Goal: Check status: Check status

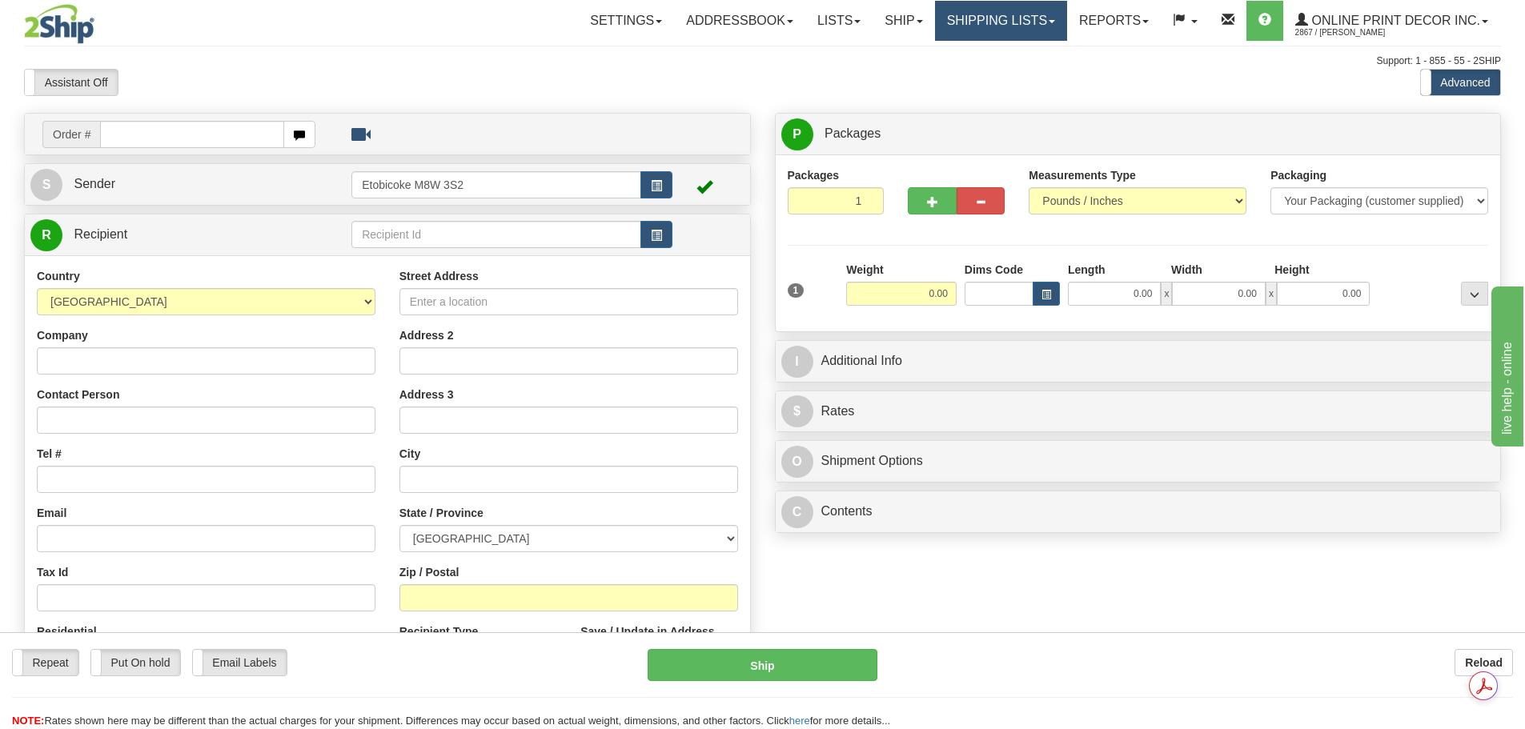
click at [996, 24] on link "Shipping lists" at bounding box center [1001, 21] width 132 height 40
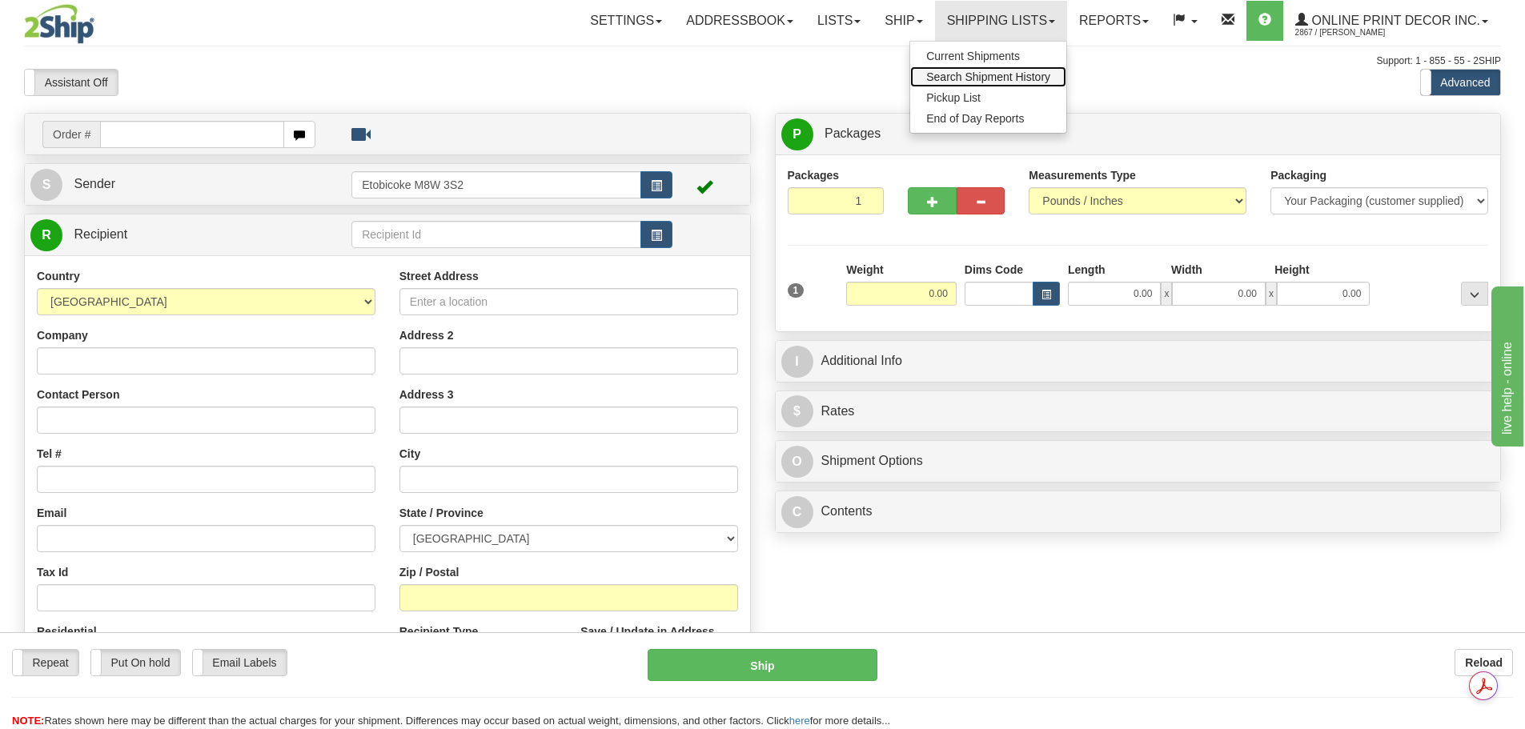
click at [1005, 79] on span "Search Shipment History" at bounding box center [988, 76] width 124 height 13
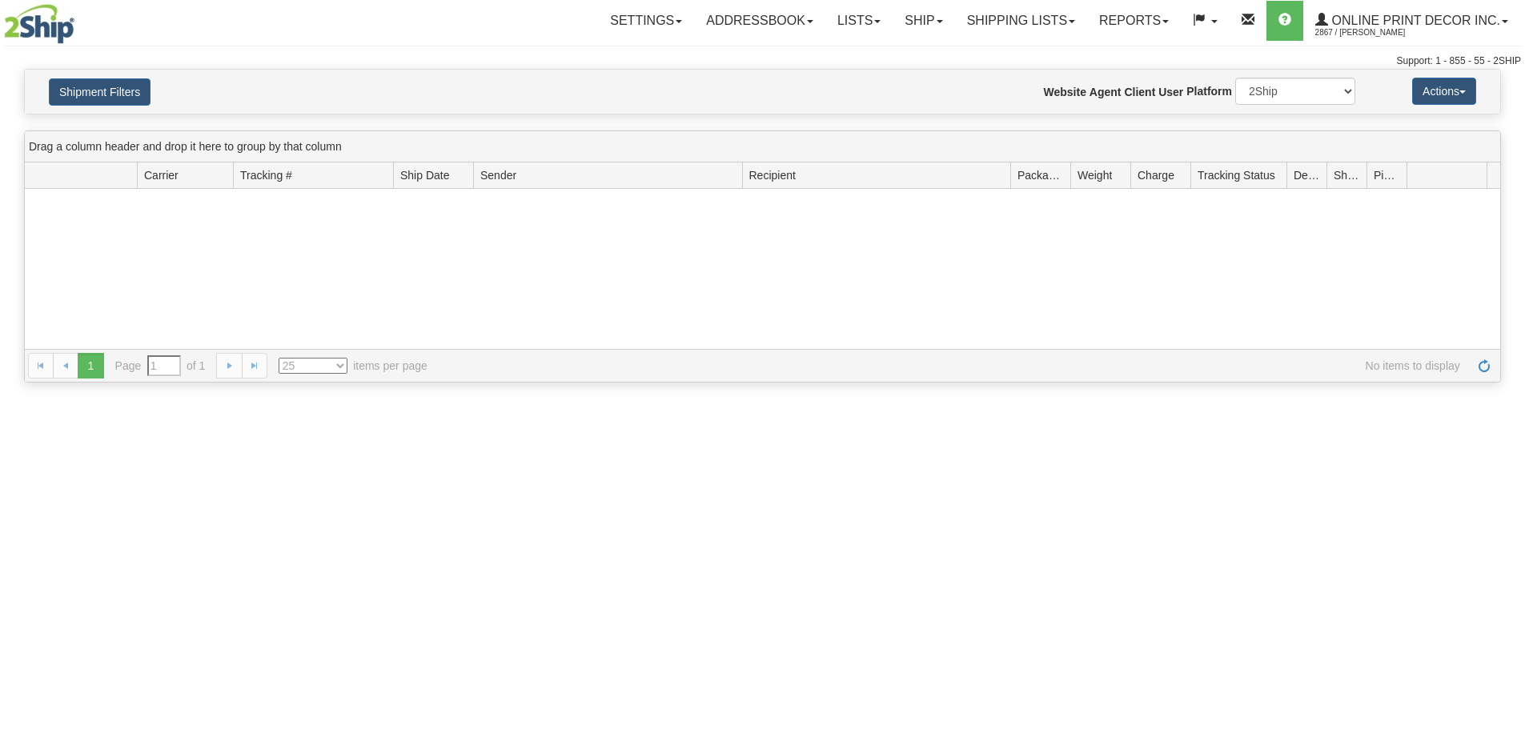
type input "From [DATE] To [DATE]"
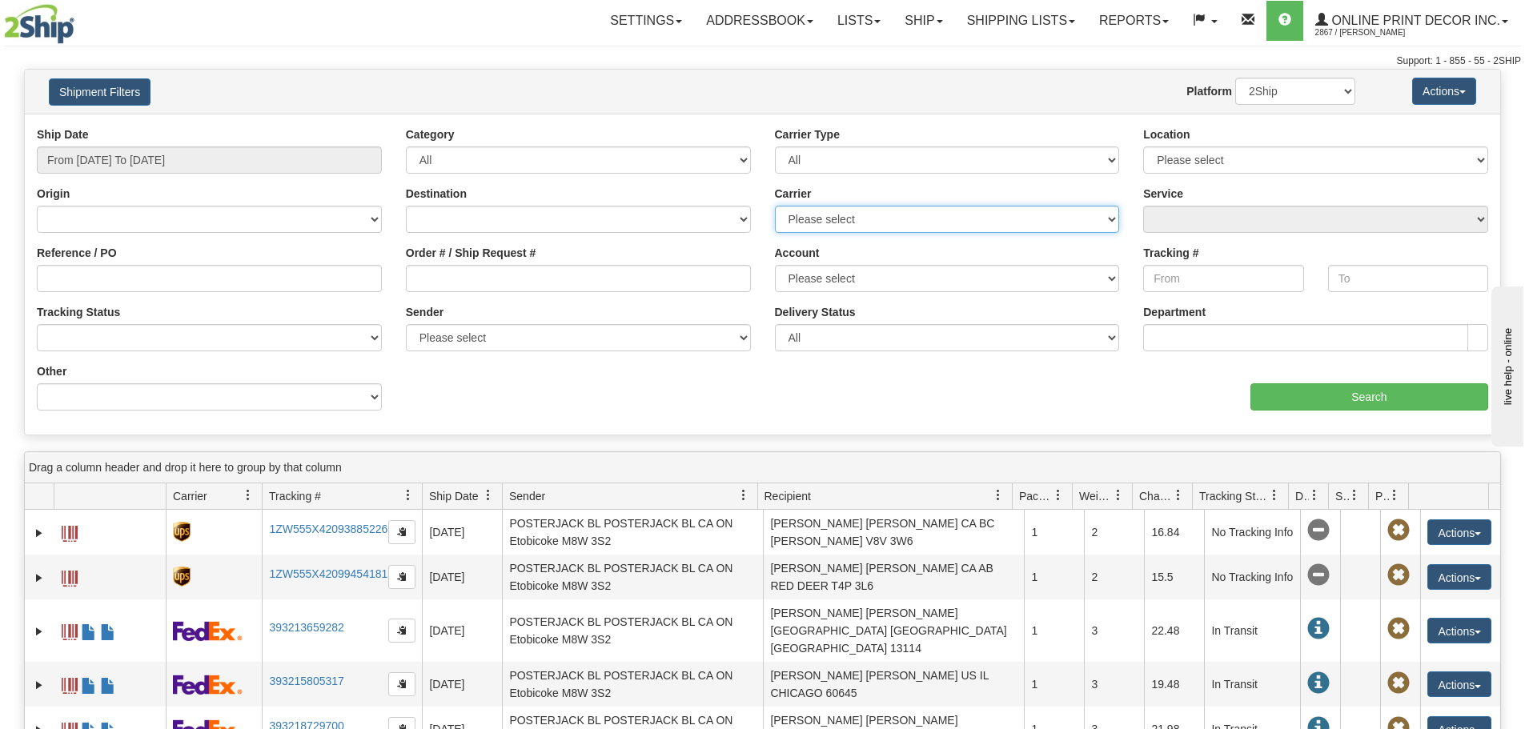
click at [977, 215] on select "Please select Canada Post FedEx Express® GLS Canada Purolator UPS" at bounding box center [947, 219] width 345 height 27
select select "2"
click at [775, 206] on select "Please select Canada Post FedEx Express® GLS Canada Purolator UPS" at bounding box center [947, 219] width 345 height 27
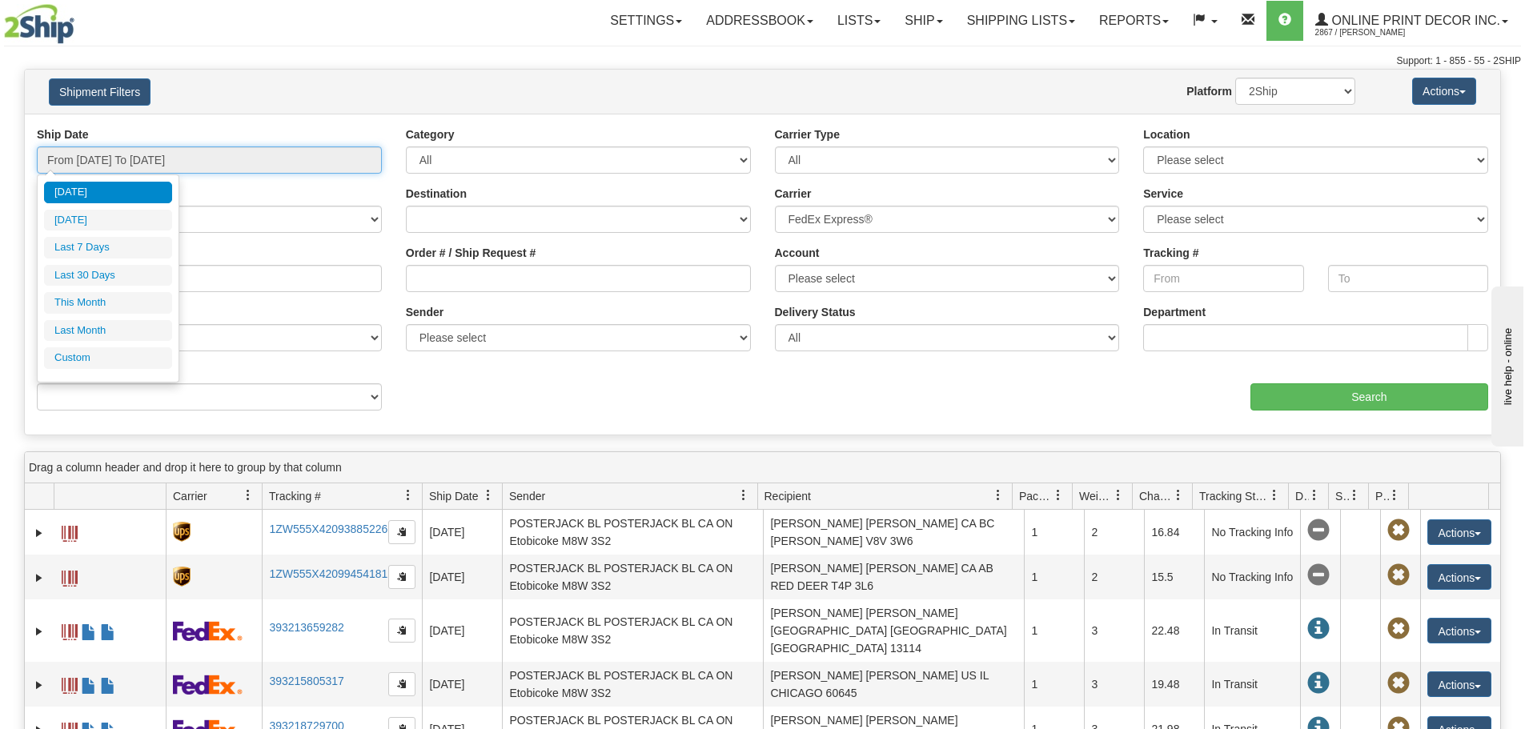
click at [210, 147] on input "From 09/15/2025 To 09/16/2025" at bounding box center [209, 159] width 345 height 27
type input "09/15/2025"
type input "[DATE]"
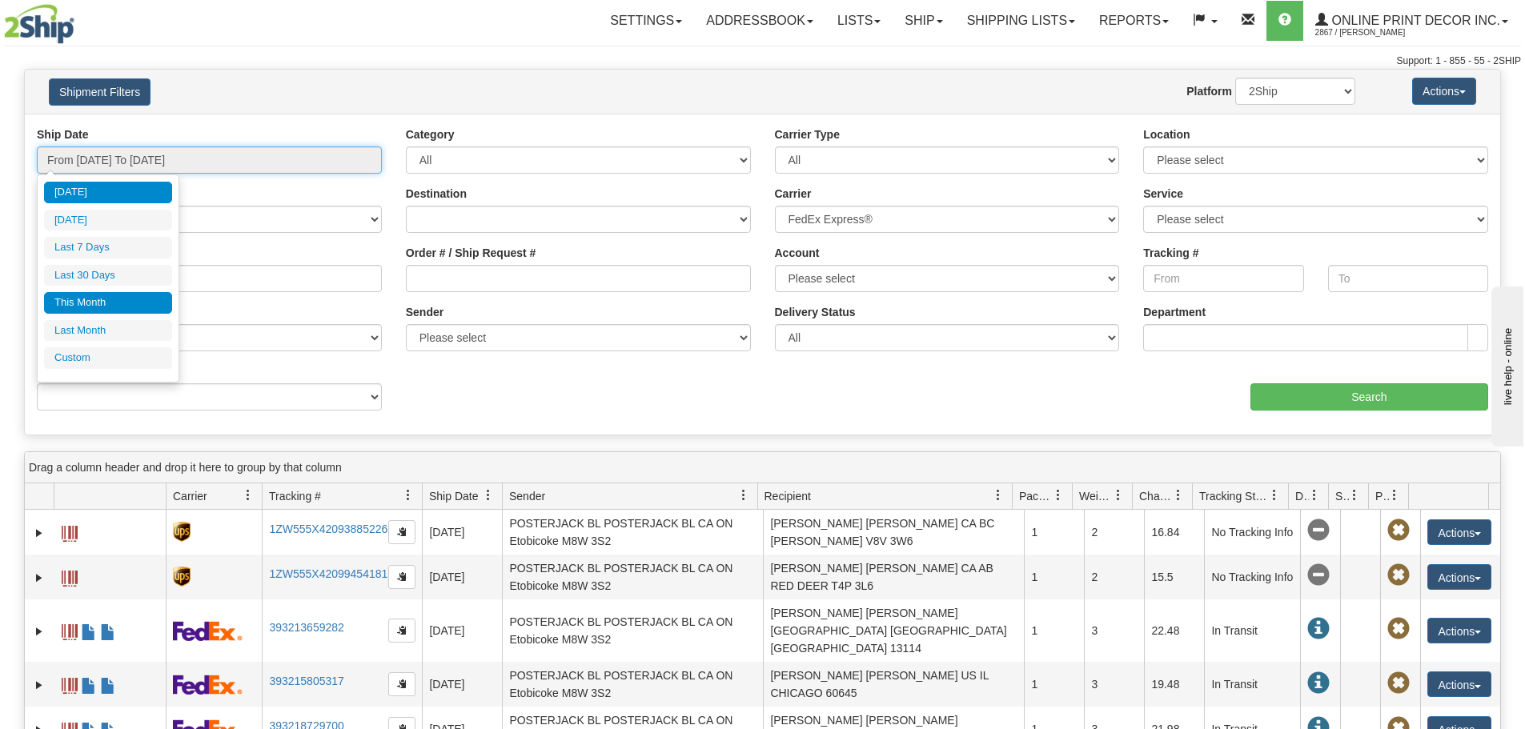
type input "09/01/2025"
type input "09/30/2025"
type input "[DATE]"
type input "08/01/2025"
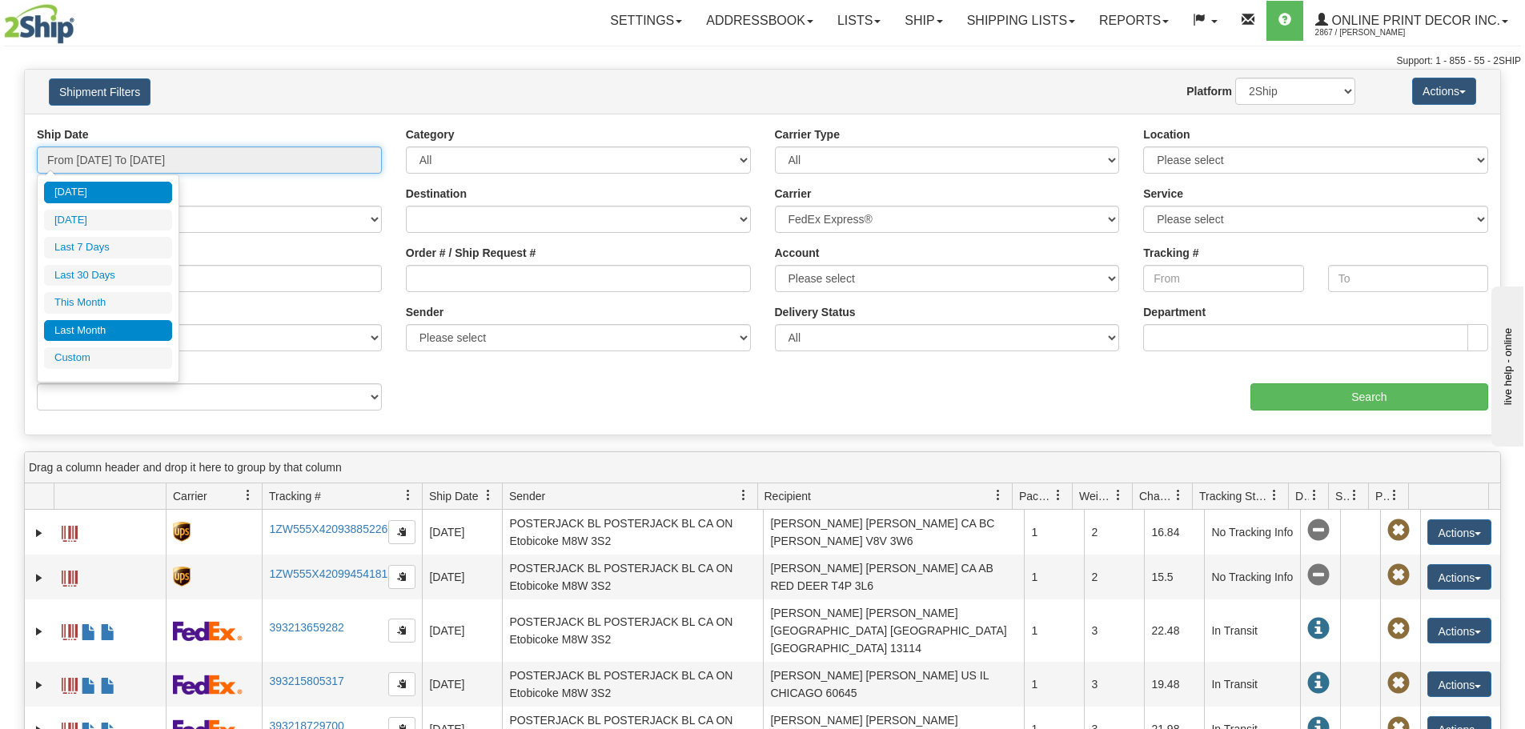
type input "08/31/2025"
type input "[DATE]"
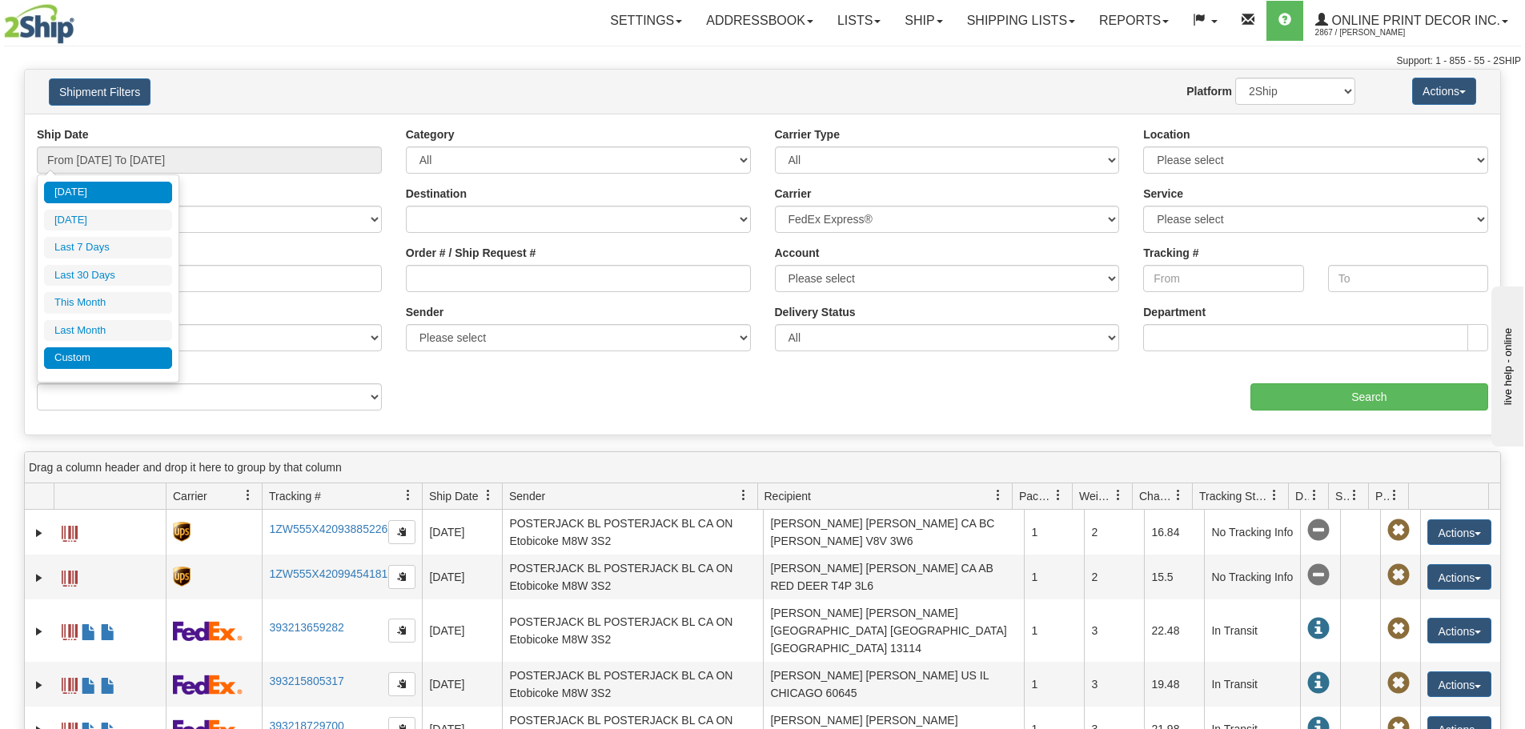
click at [120, 353] on li "Custom" at bounding box center [108, 358] width 128 height 22
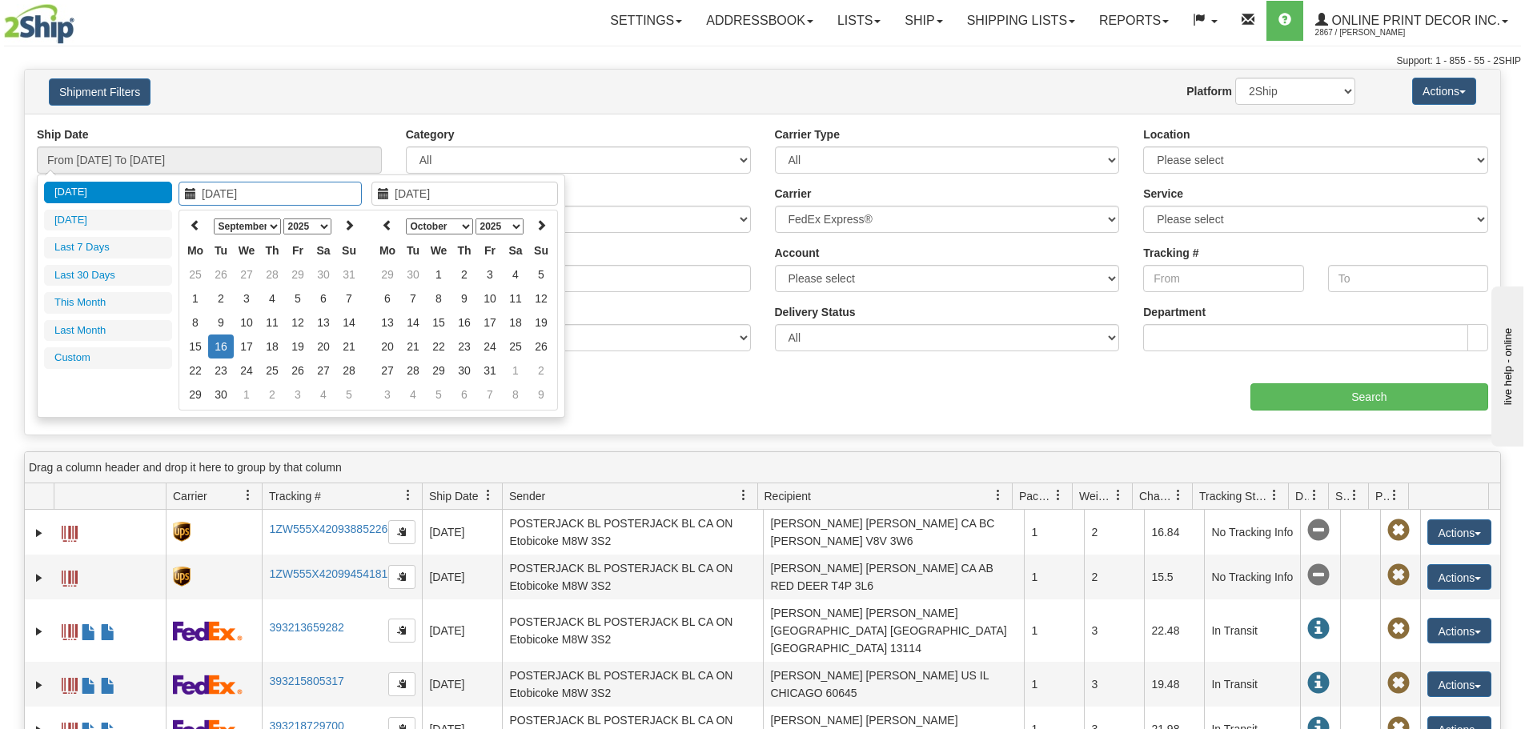
type input "08/01/2025"
type input "08/31/2025"
type input "[DATE]"
type input "09/08/2025"
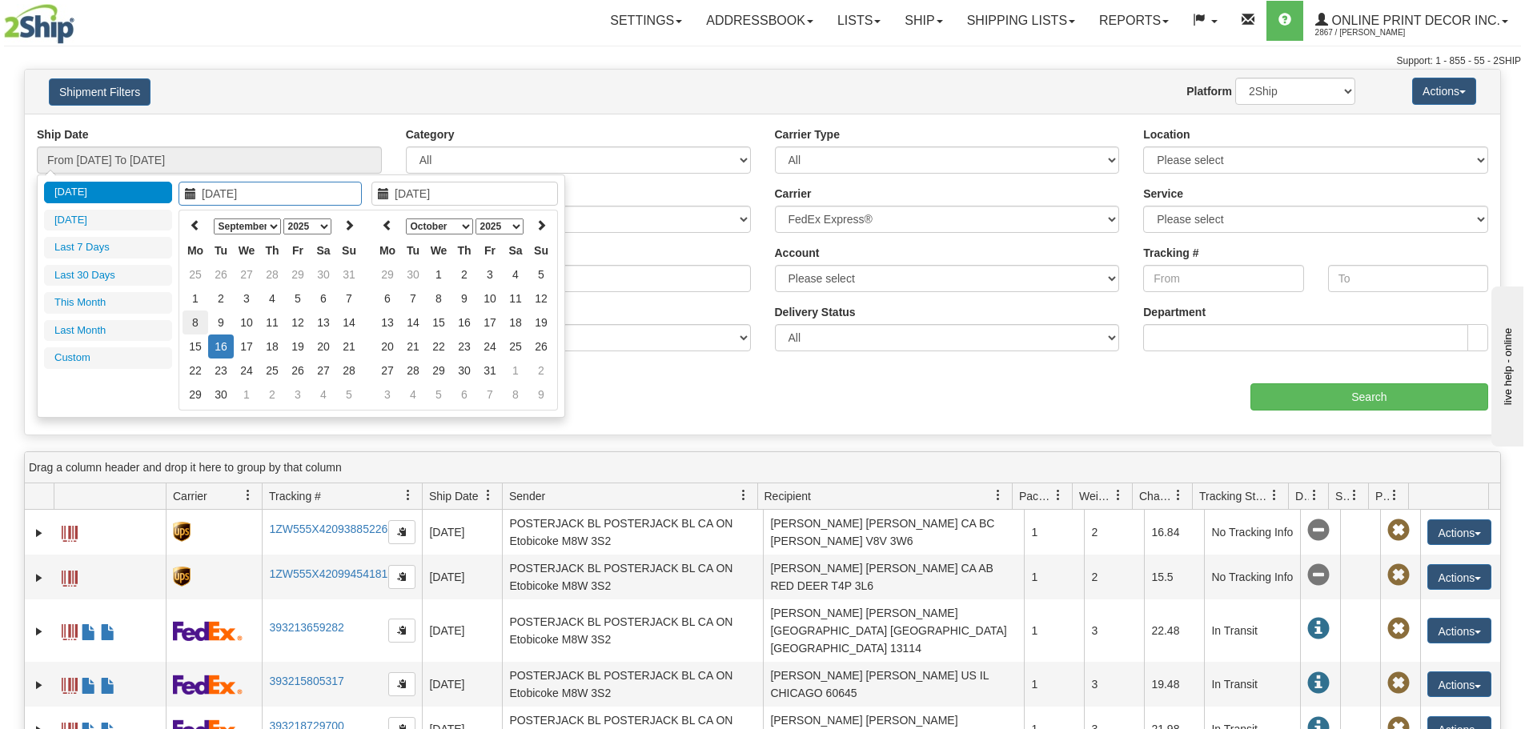
click at [198, 323] on td "8" at bounding box center [196, 323] width 26 height 24
type input "09/08/2025"
click at [198, 323] on td "8" at bounding box center [196, 323] width 26 height 24
type input "From 09/08/2025 To 09/08/2025"
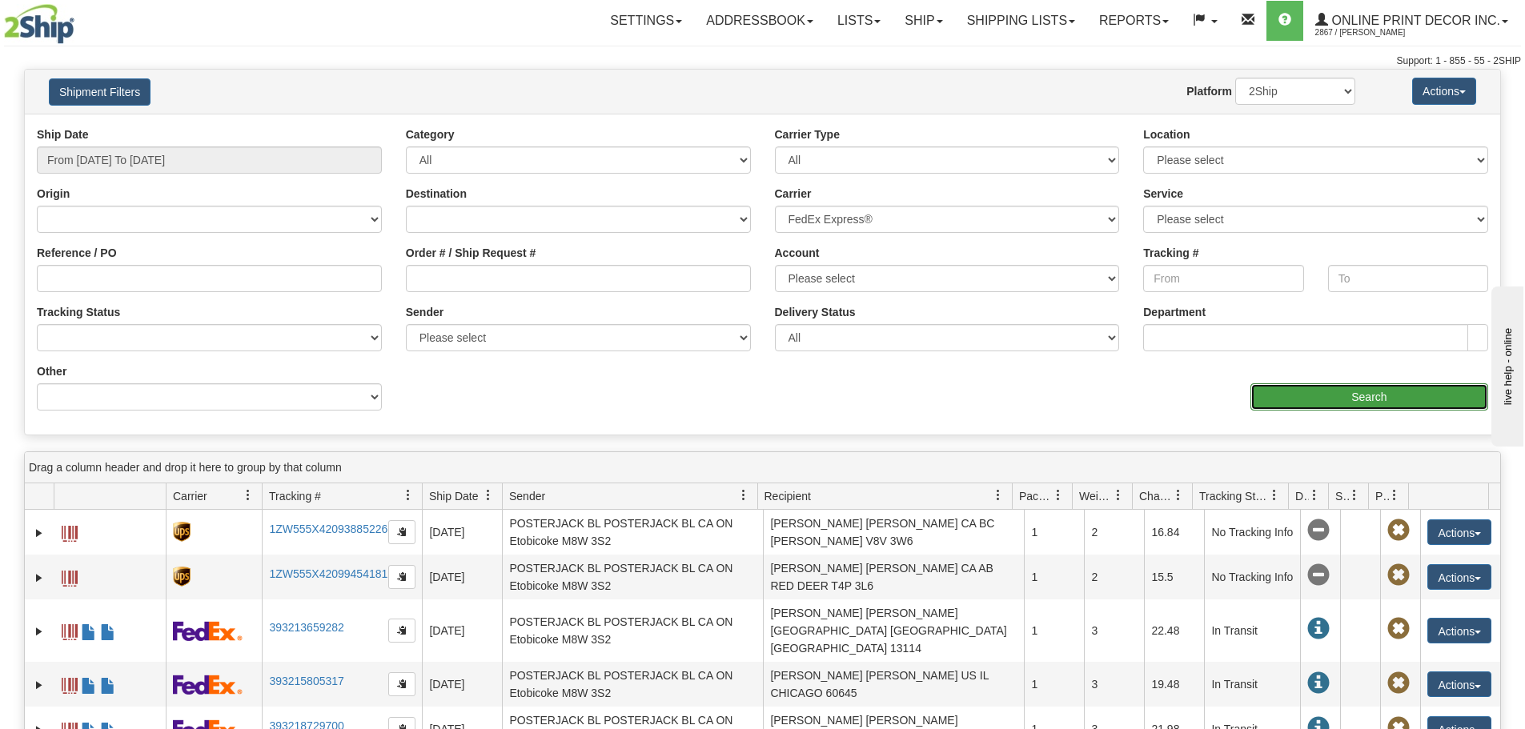
click at [1310, 403] on input "Search" at bounding box center [1369, 396] width 238 height 27
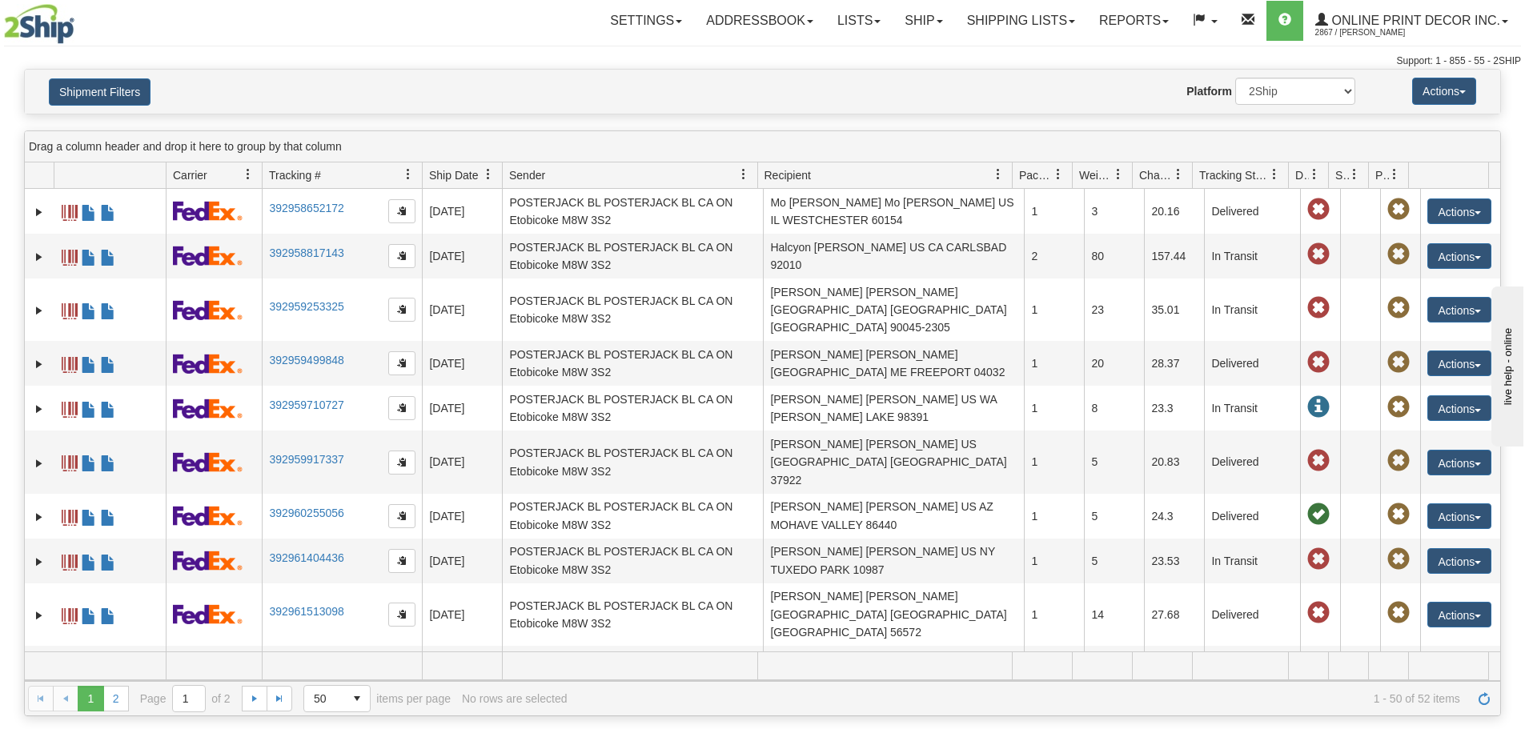
drag, startPoint x: 1226, startPoint y: 176, endPoint x: 1235, endPoint y: 173, distance: 9.4
click at [1229, 175] on span "Tracking Status" at bounding box center [1234, 175] width 70 height 16
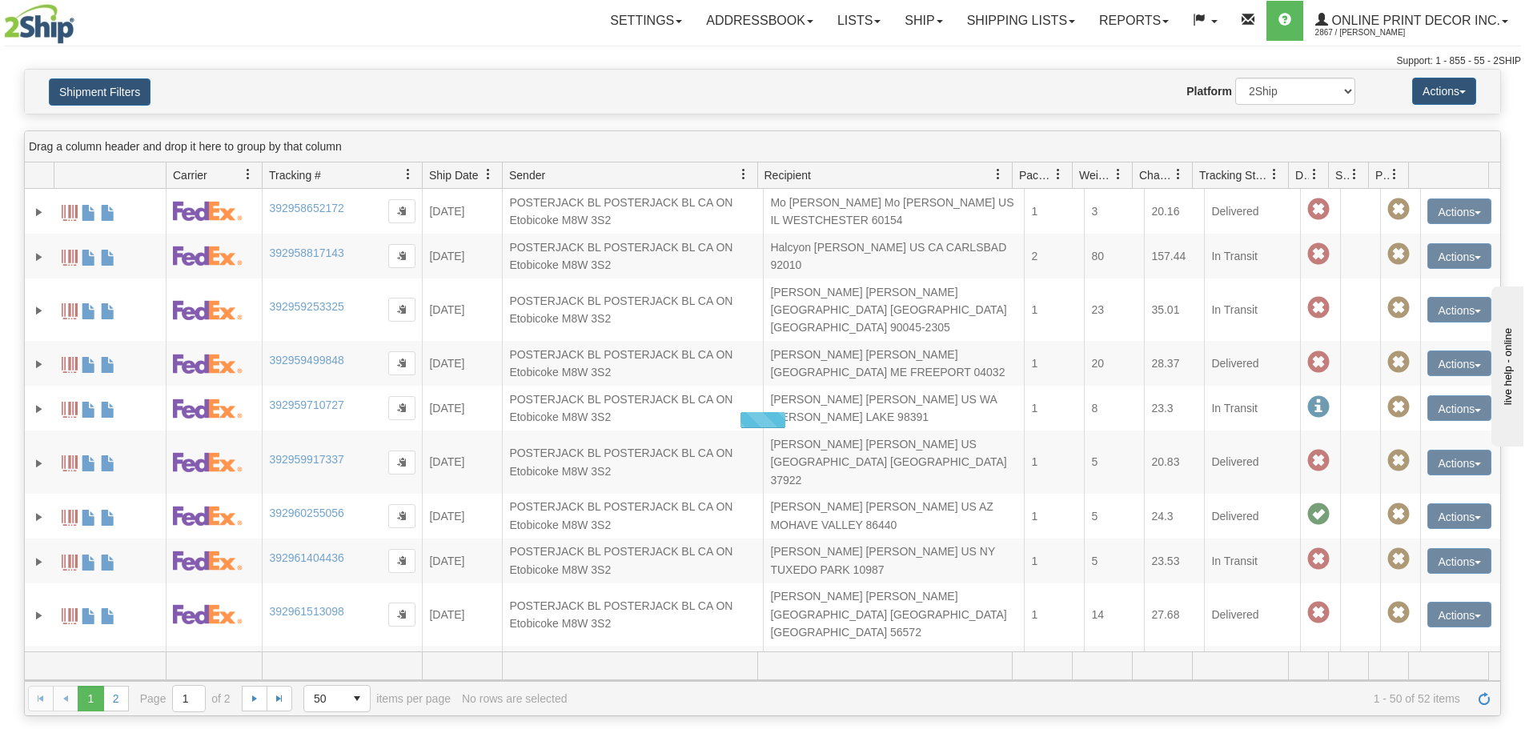
click at [1270, 176] on span at bounding box center [1274, 174] width 13 height 13
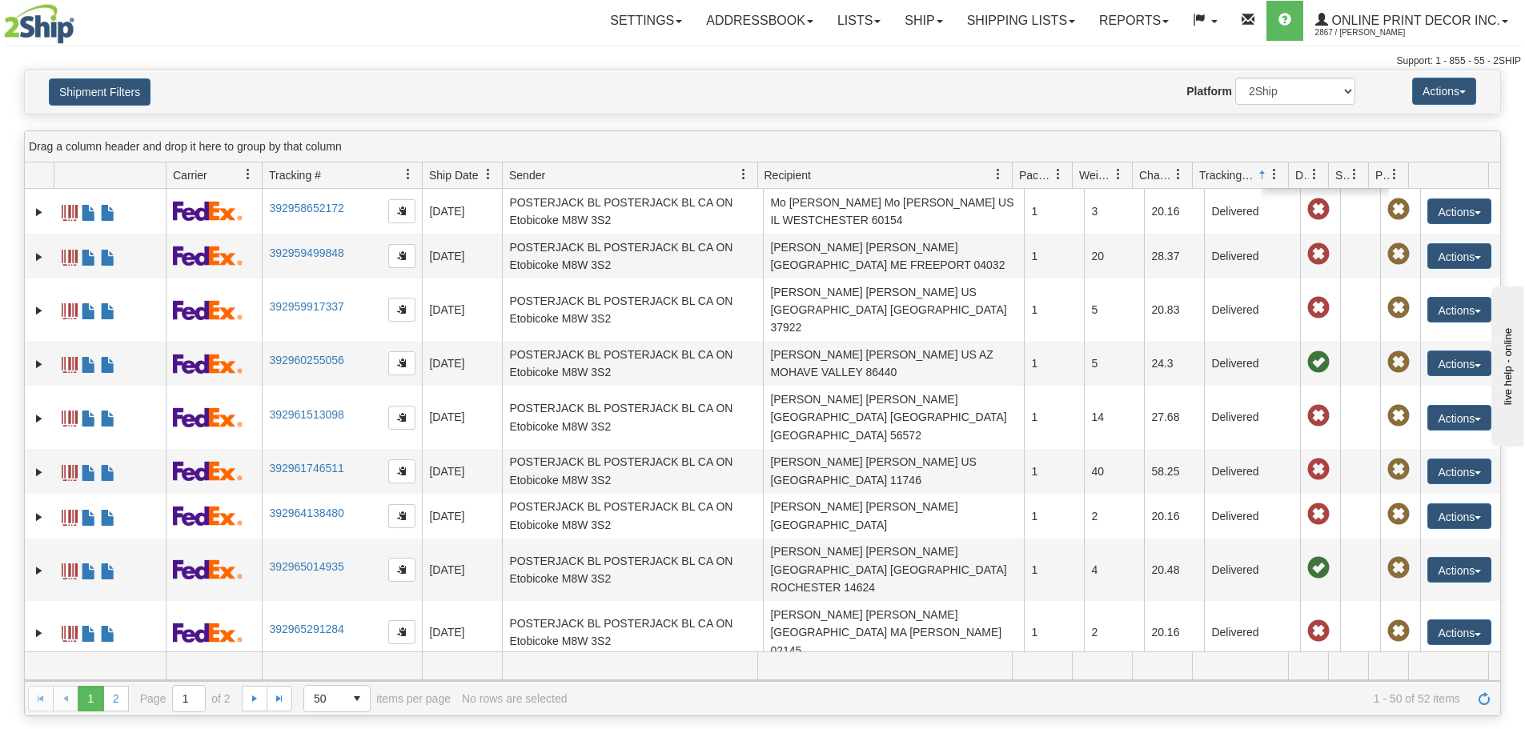
click at [1029, 141] on div "Drag a column header and drop it here to group by that column" at bounding box center [762, 146] width 1475 height 31
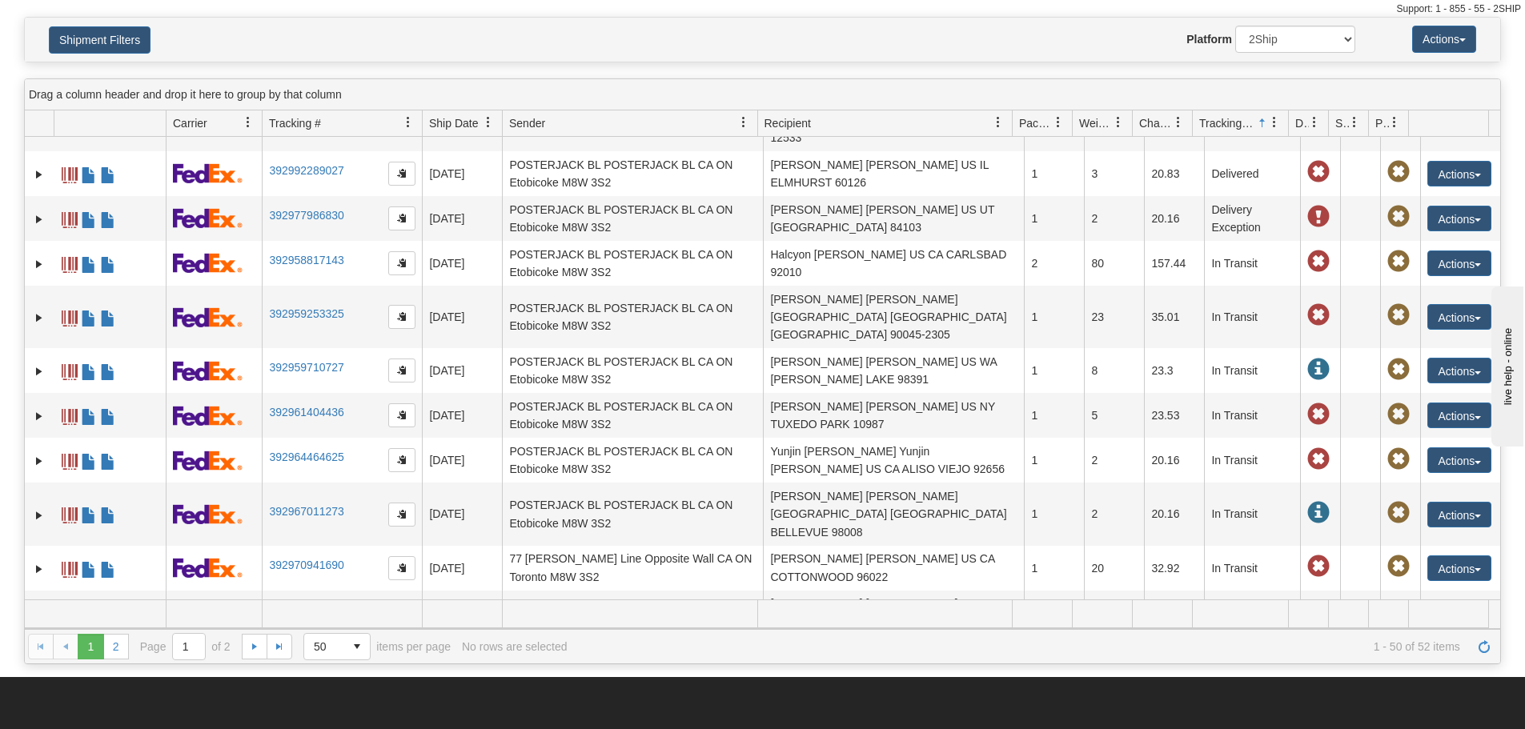
scroll to position [80, 0]
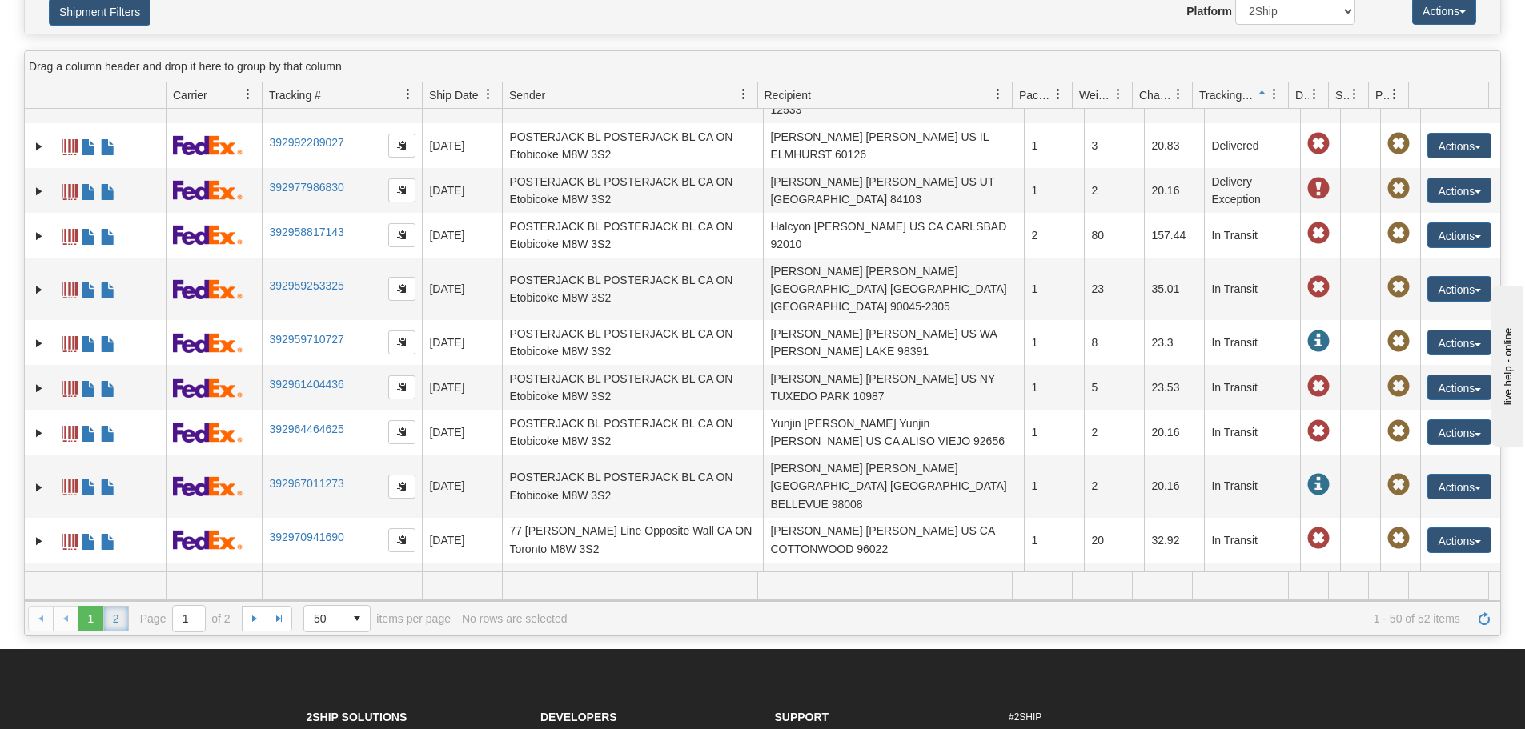
click at [121, 620] on link "2" at bounding box center [116, 619] width 26 height 26
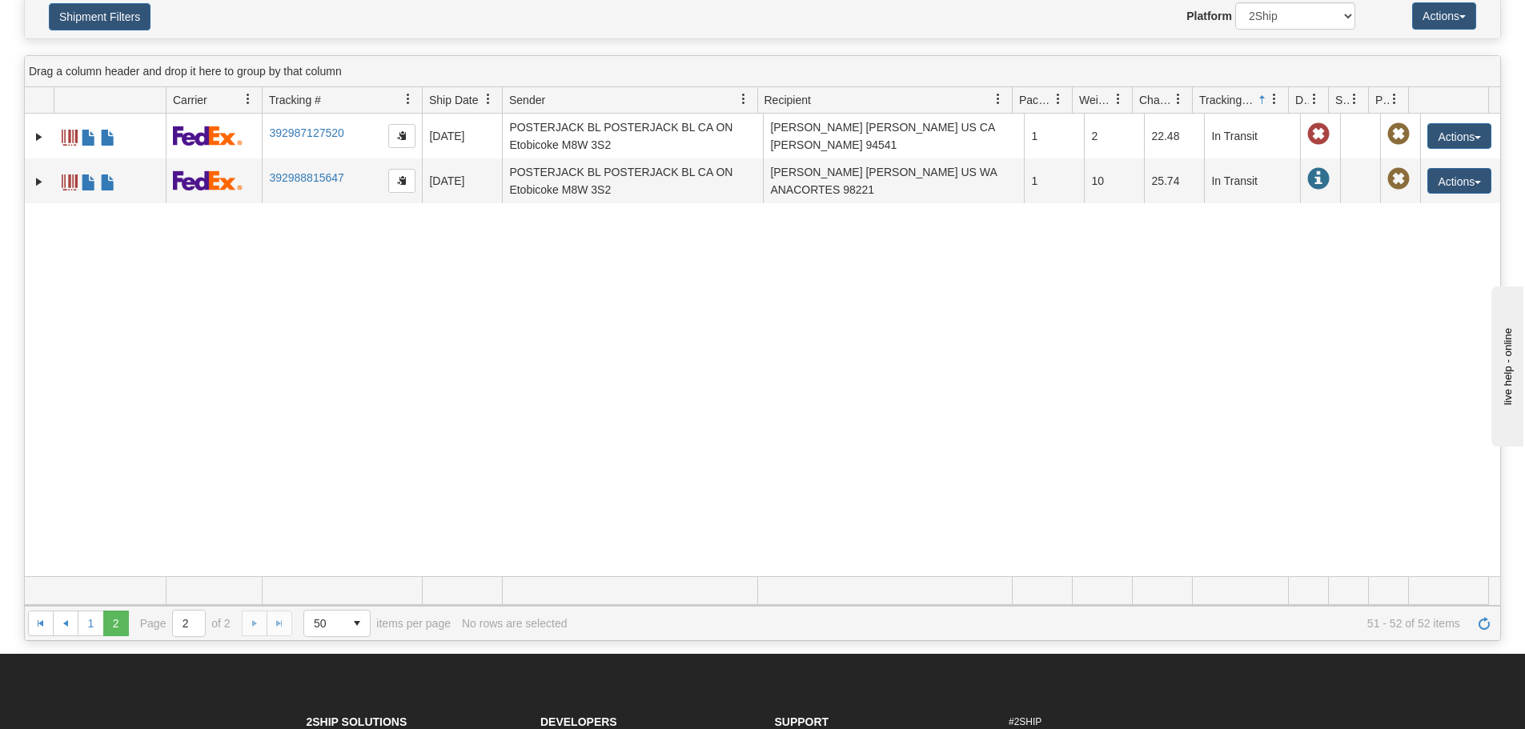
scroll to position [0, 0]
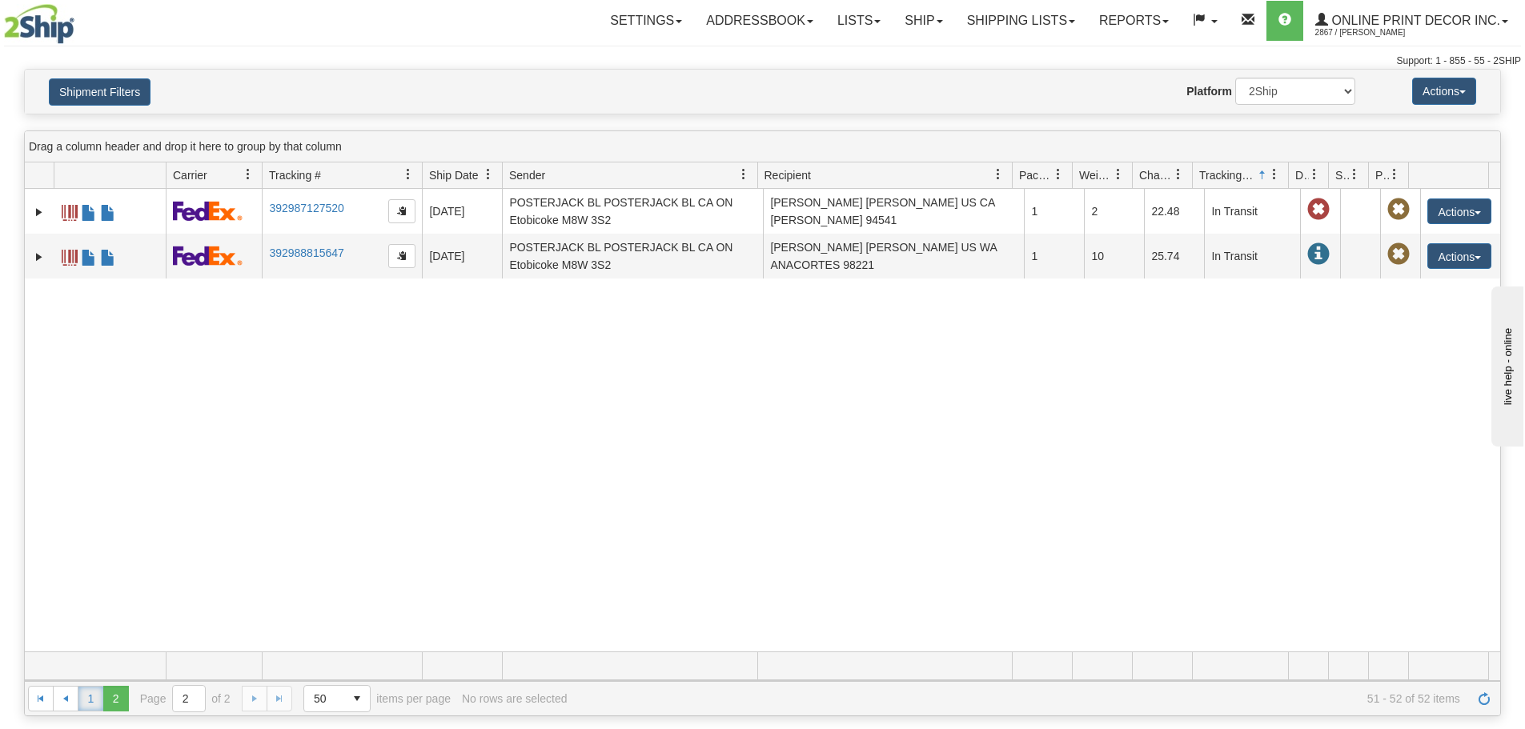
click at [84, 704] on link "1" at bounding box center [91, 699] width 26 height 26
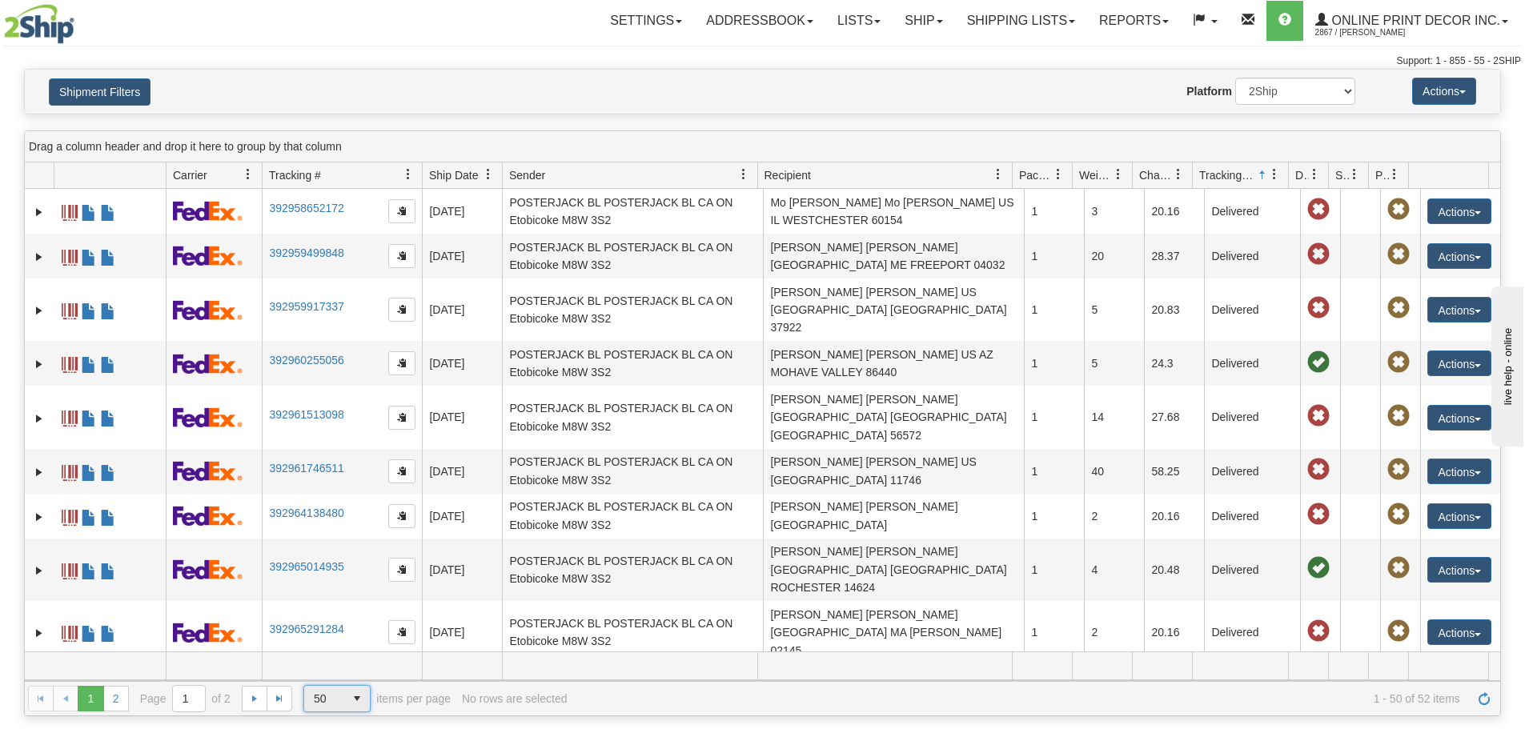
click at [327, 700] on span "50" at bounding box center [324, 699] width 21 height 16
click at [337, 590] on li "25" at bounding box center [337, 583] width 67 height 22
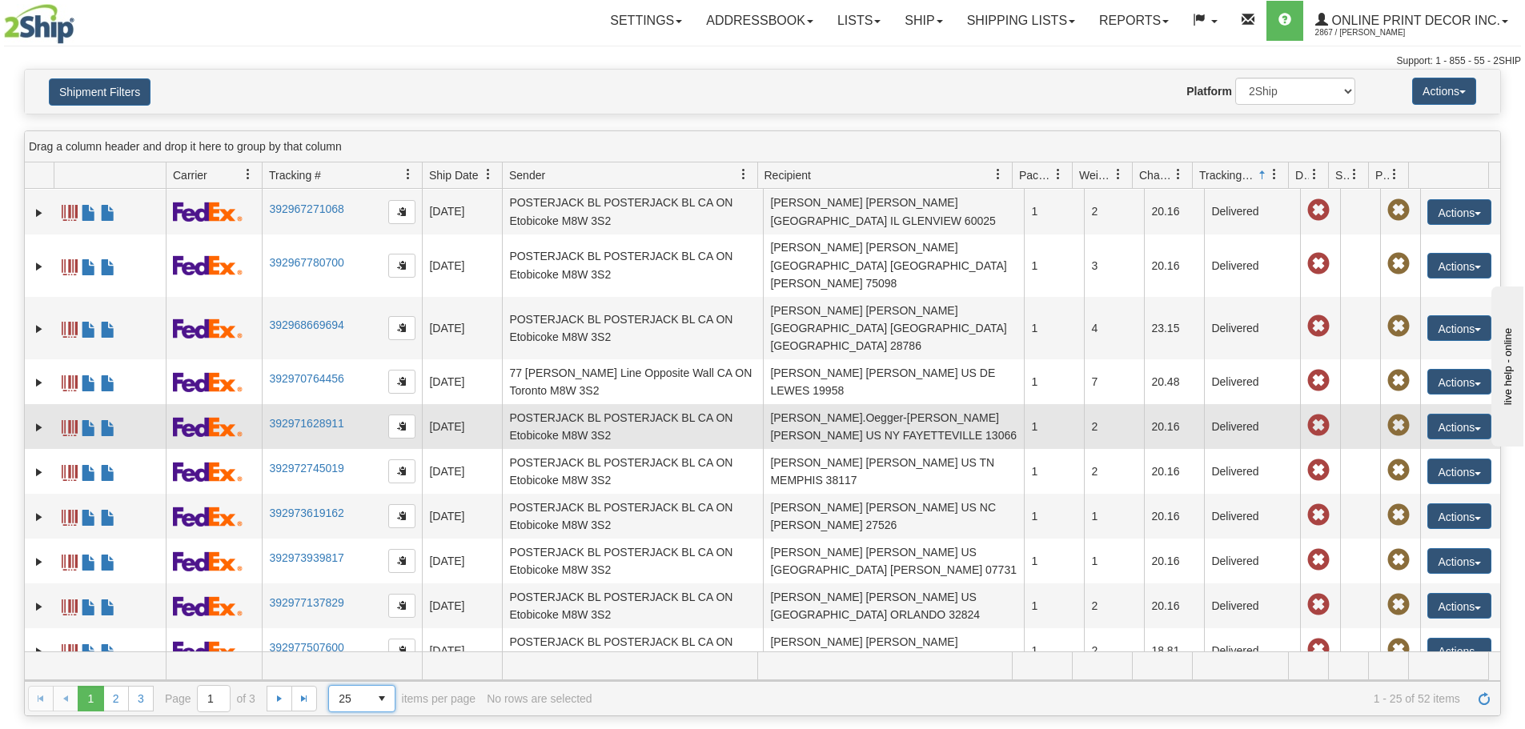
scroll to position [658, 0]
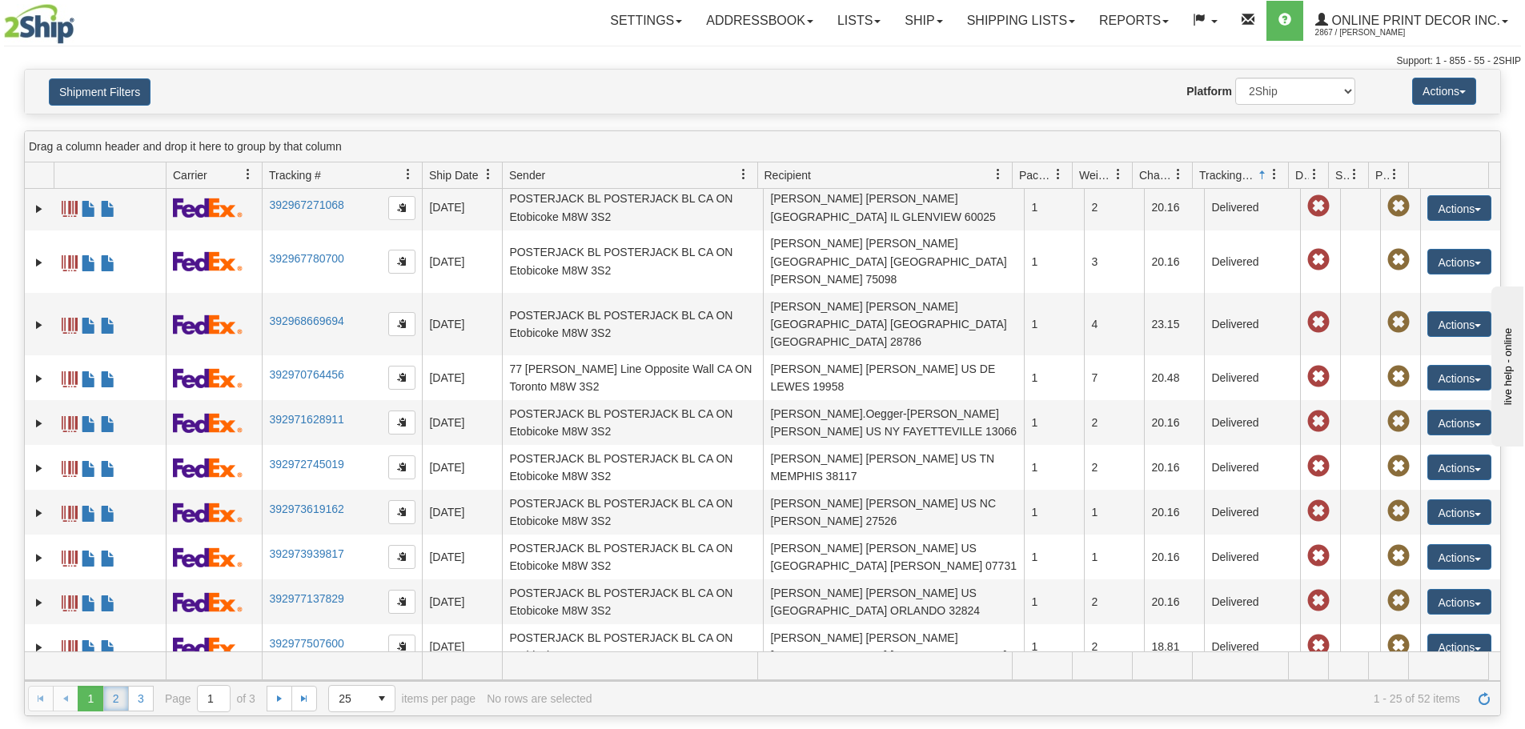
click at [114, 688] on link "2" at bounding box center [116, 699] width 26 height 26
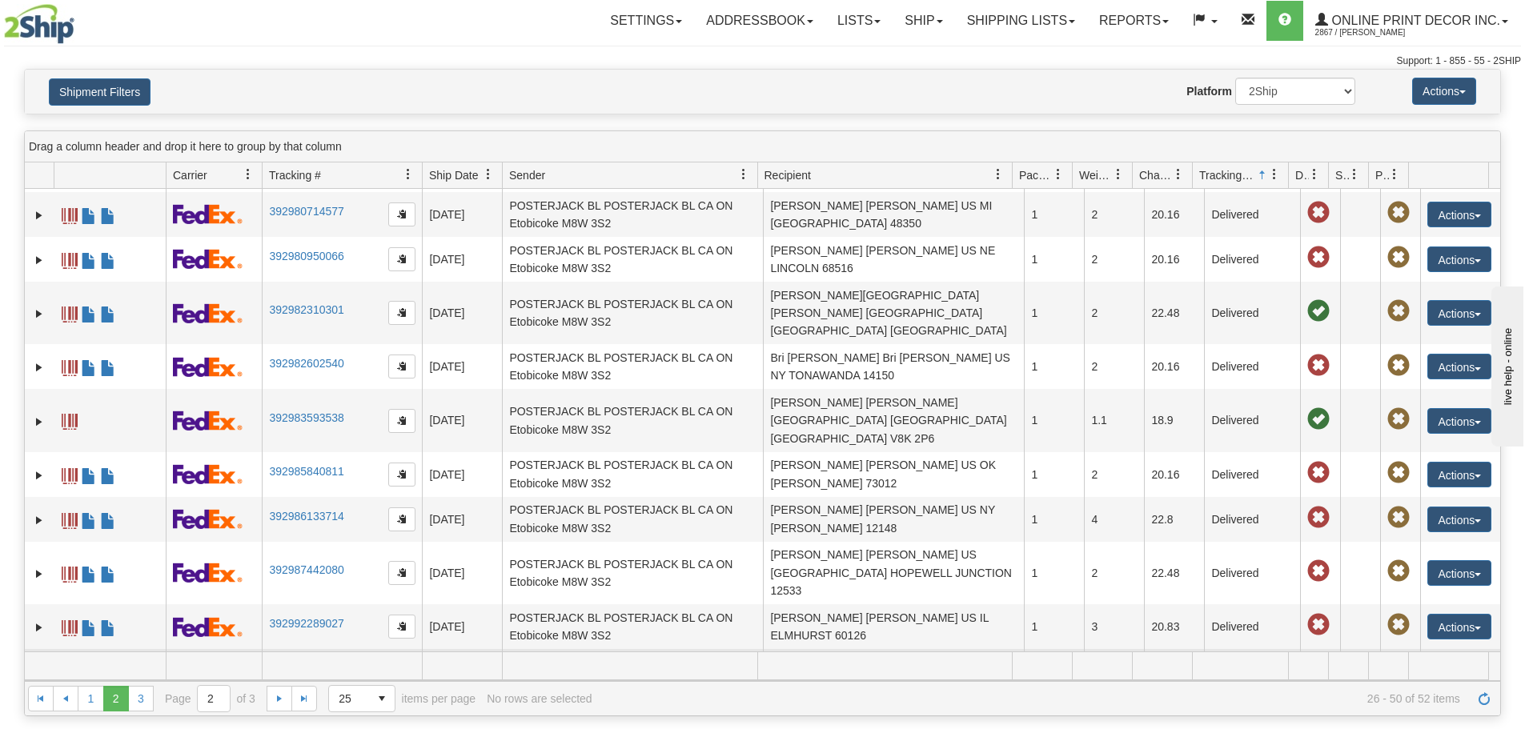
scroll to position [160, 0]
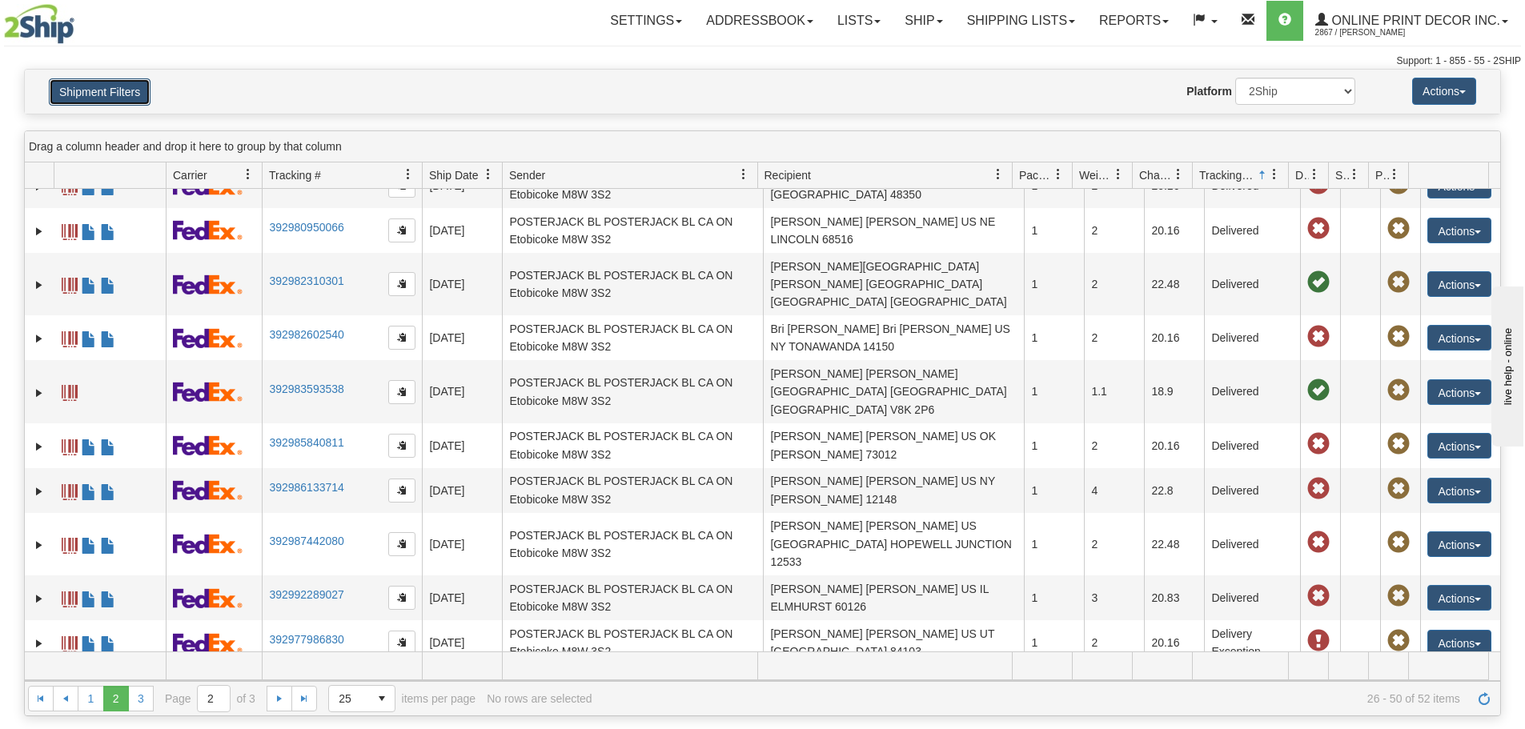
click at [139, 82] on button "Shipment Filters" at bounding box center [100, 91] width 102 height 27
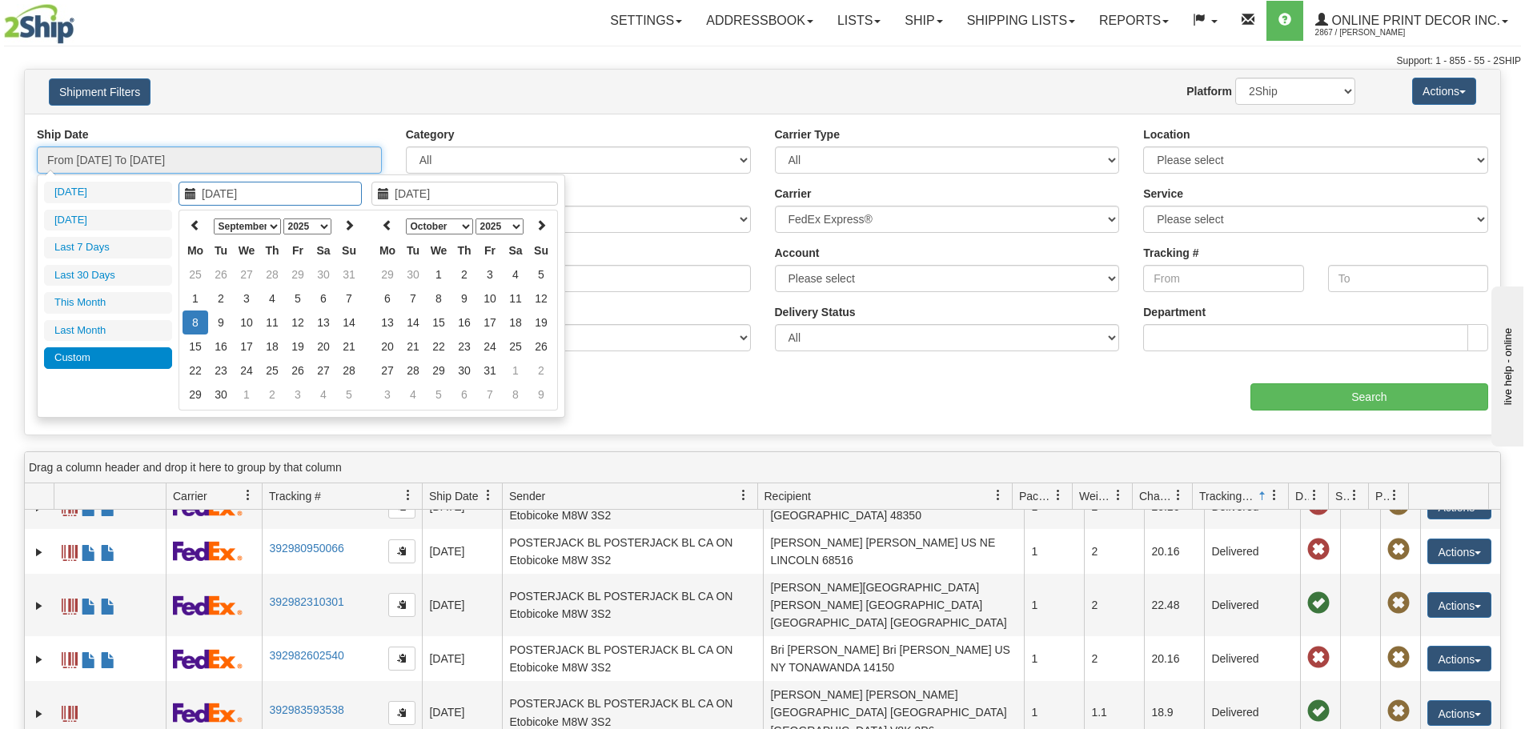
click at [227, 152] on input "From 09/08/2025 To 09/08/2025" at bounding box center [209, 159] width 345 height 27
type input "09/09/2025"
click at [221, 319] on td "9" at bounding box center [221, 323] width 26 height 24
type input "09/09/2025"
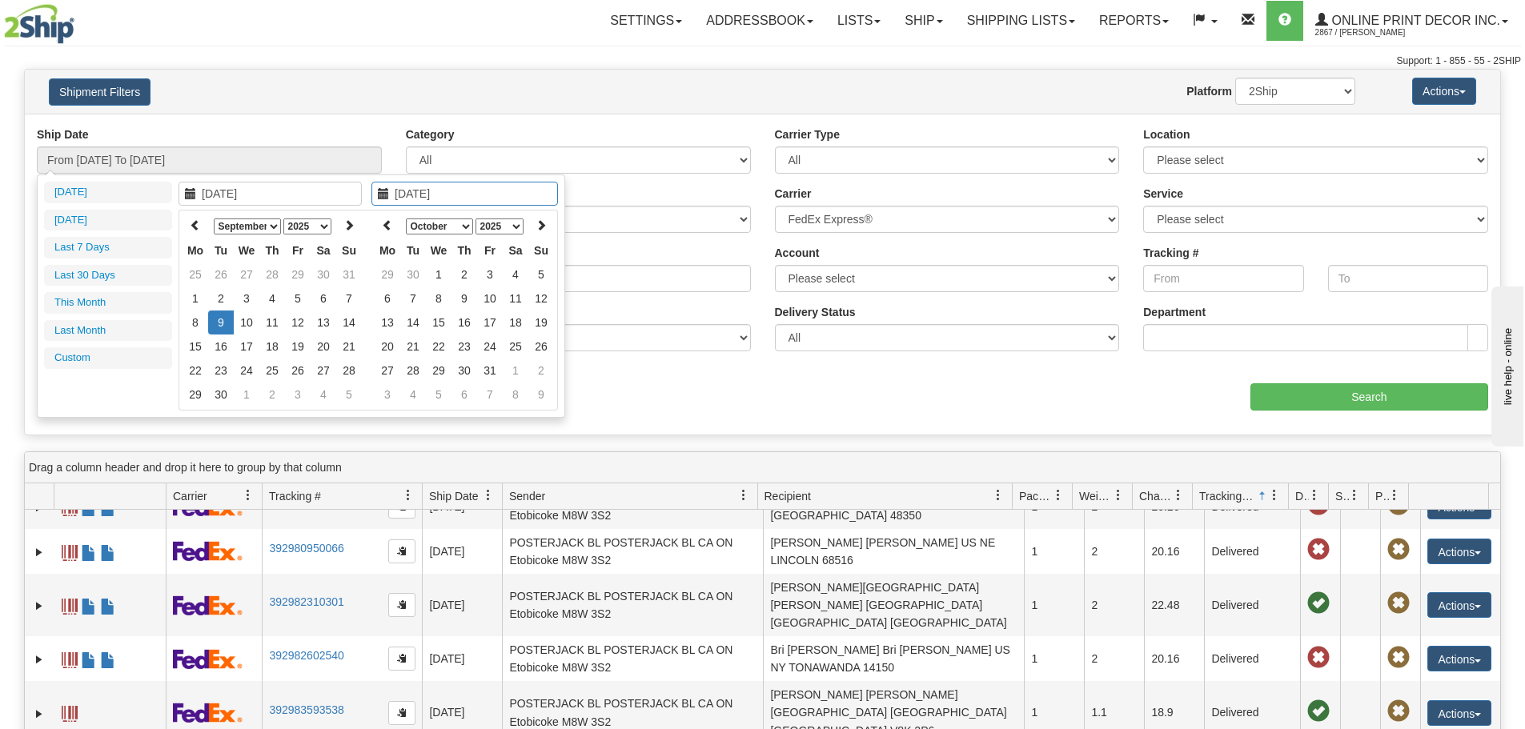
click at [221, 319] on td "9" at bounding box center [221, 323] width 26 height 24
type input "From 09/09/2025 To 09/09/2025"
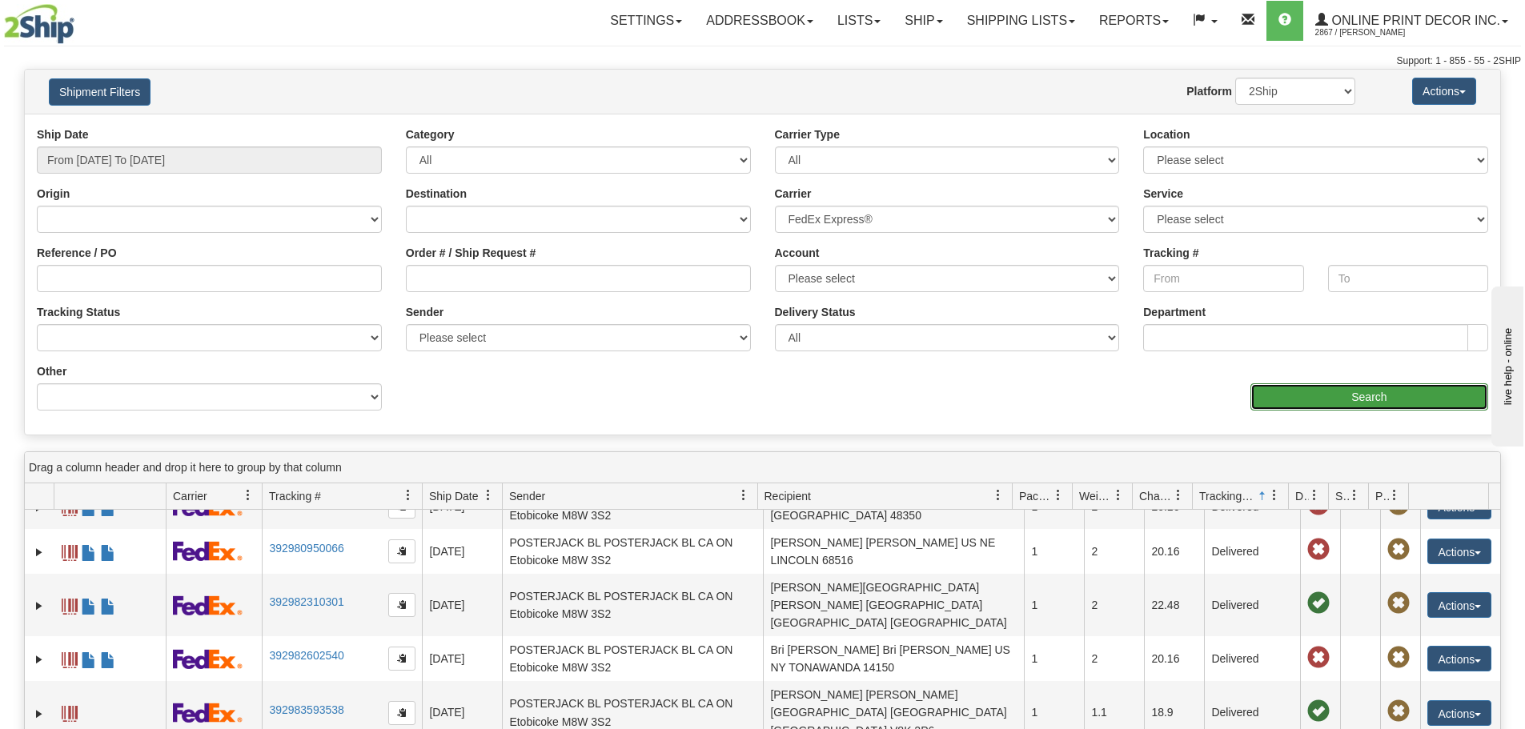
click at [1312, 407] on input "Search" at bounding box center [1369, 396] width 238 height 27
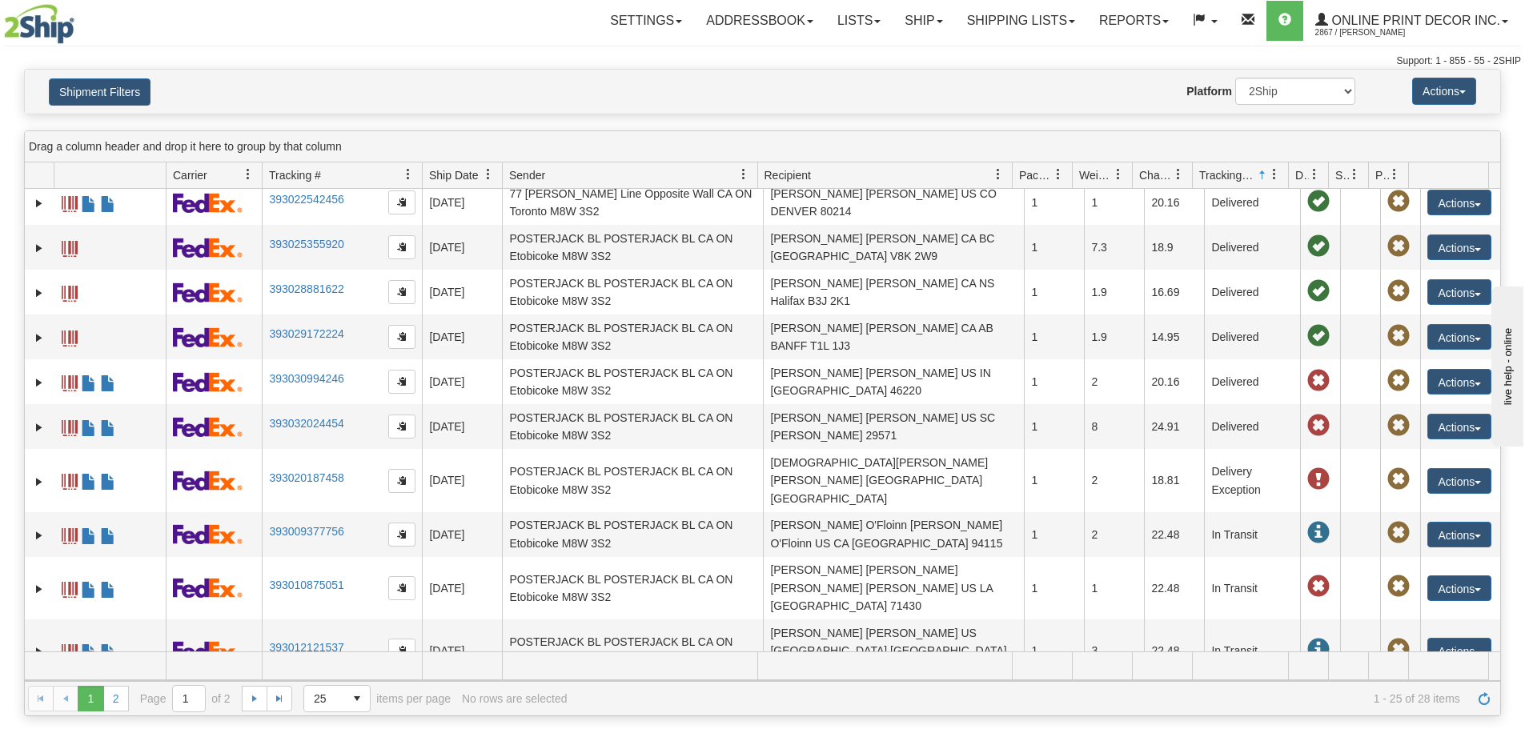
scroll to position [658, 0]
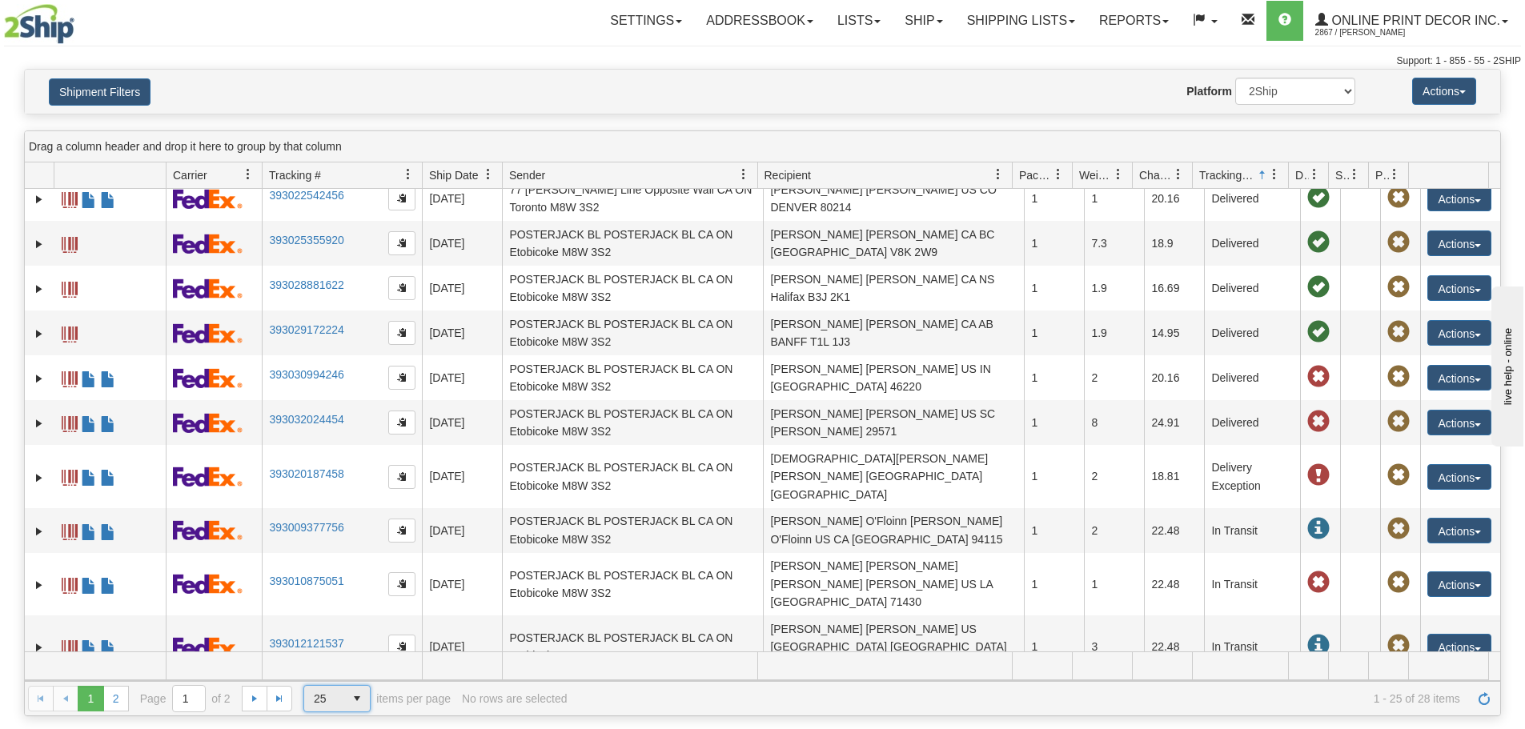
click at [337, 699] on span "25" at bounding box center [324, 699] width 40 height 26
click at [342, 599] on li "50" at bounding box center [337, 606] width 66 height 22
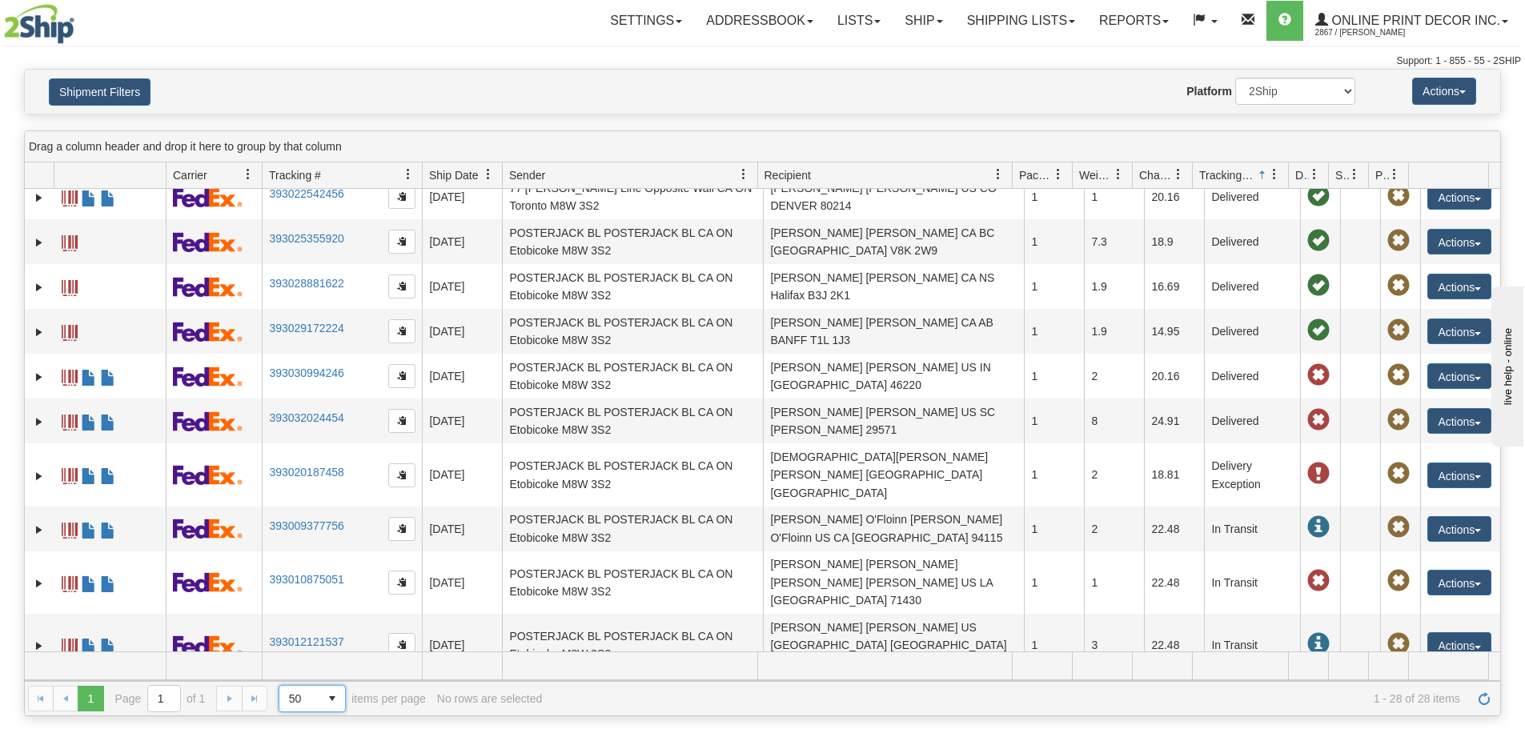
scroll to position [392, 0]
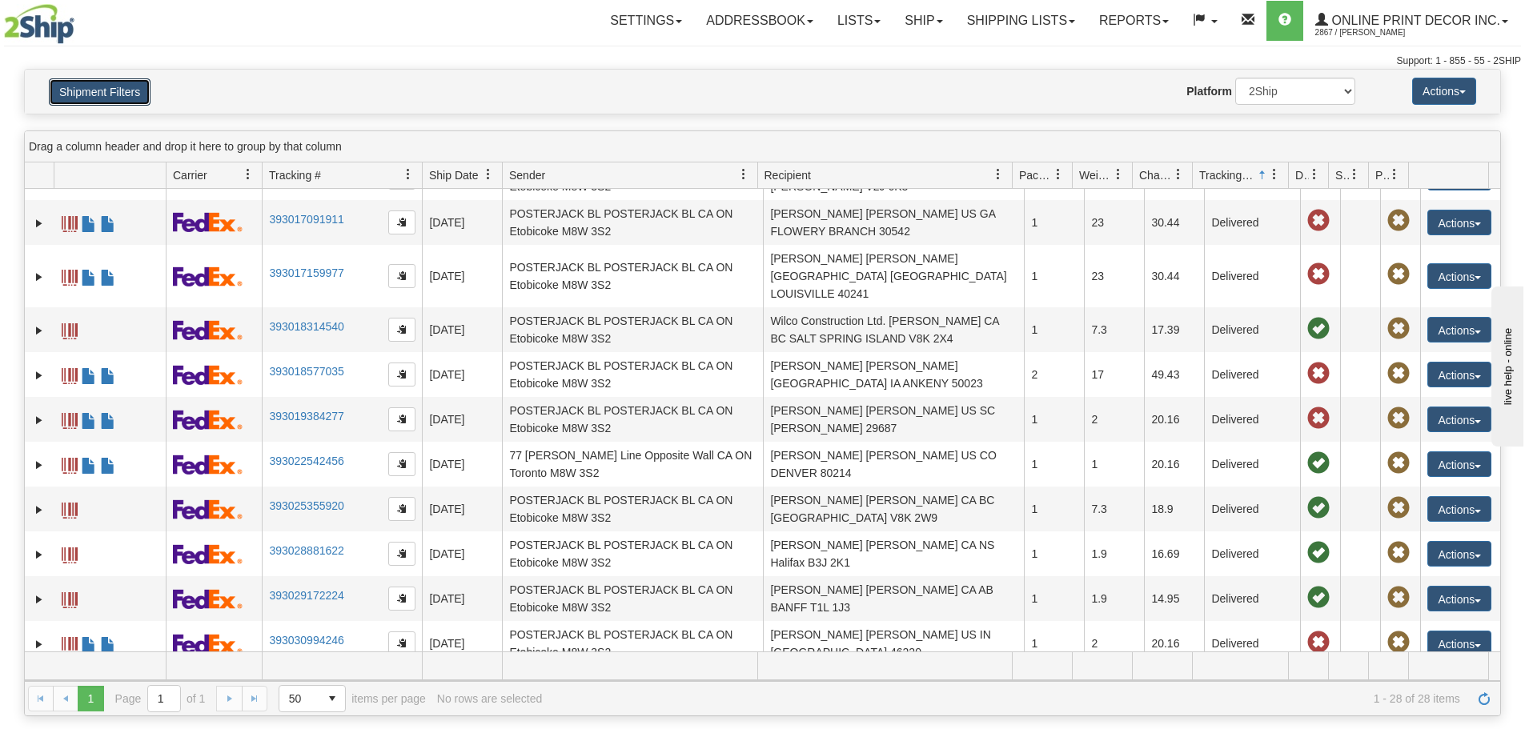
drag, startPoint x: 129, startPoint y: 88, endPoint x: 176, endPoint y: 119, distance: 56.6
click at [128, 88] on button "Shipment Filters" at bounding box center [100, 91] width 102 height 27
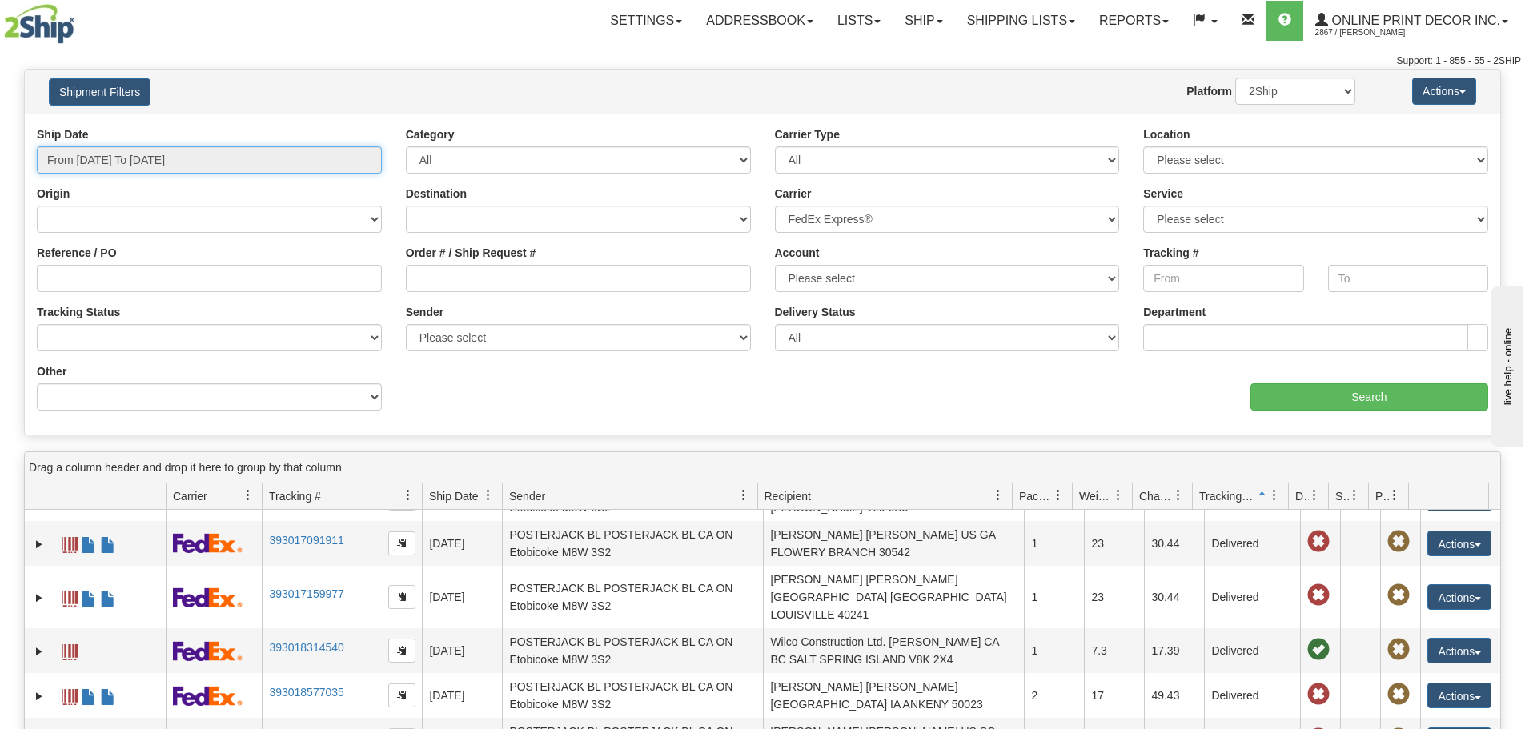
click at [195, 167] on input "From 09/09/2025 To 09/09/2025" at bounding box center [209, 159] width 345 height 27
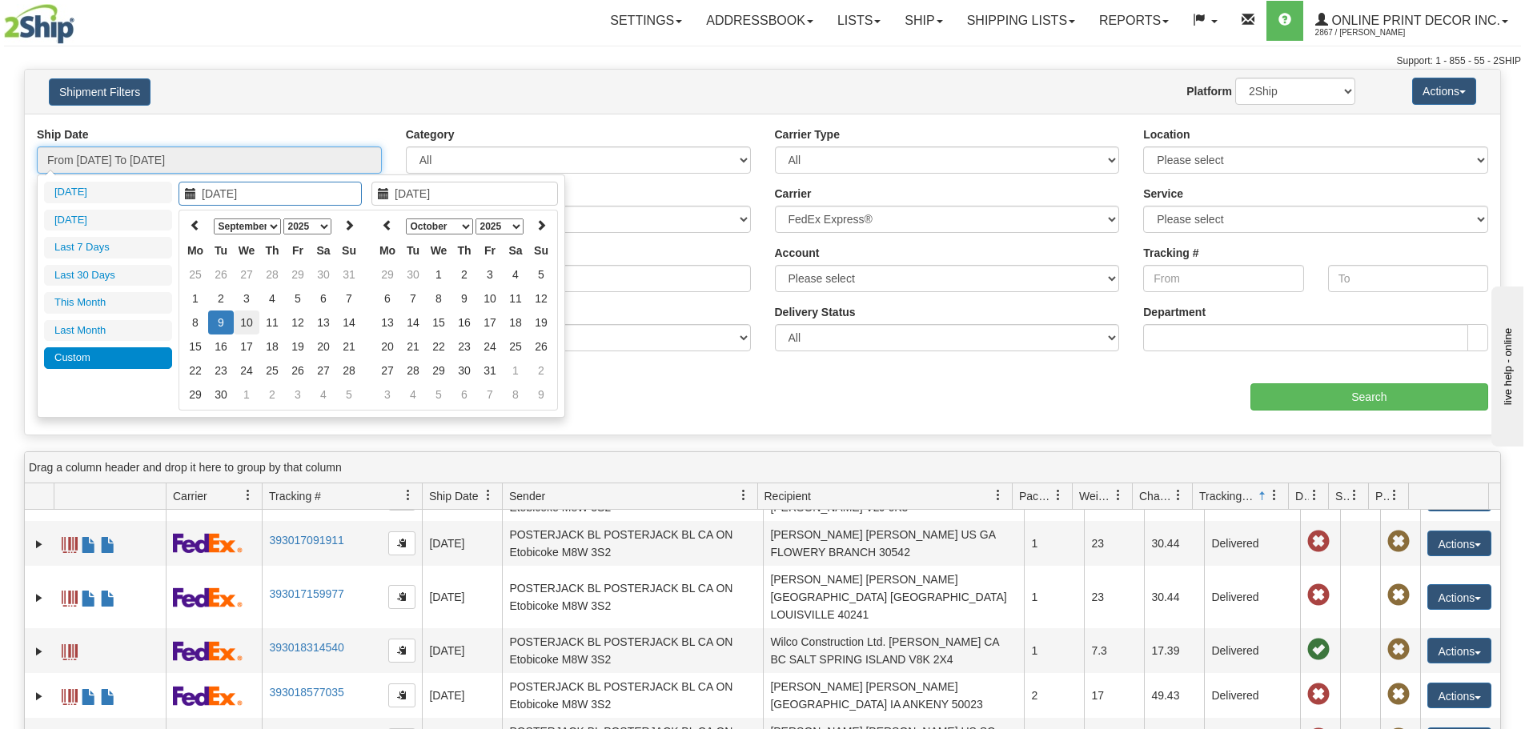
type input "09/10/2025"
click at [252, 320] on td "10" at bounding box center [247, 323] width 26 height 24
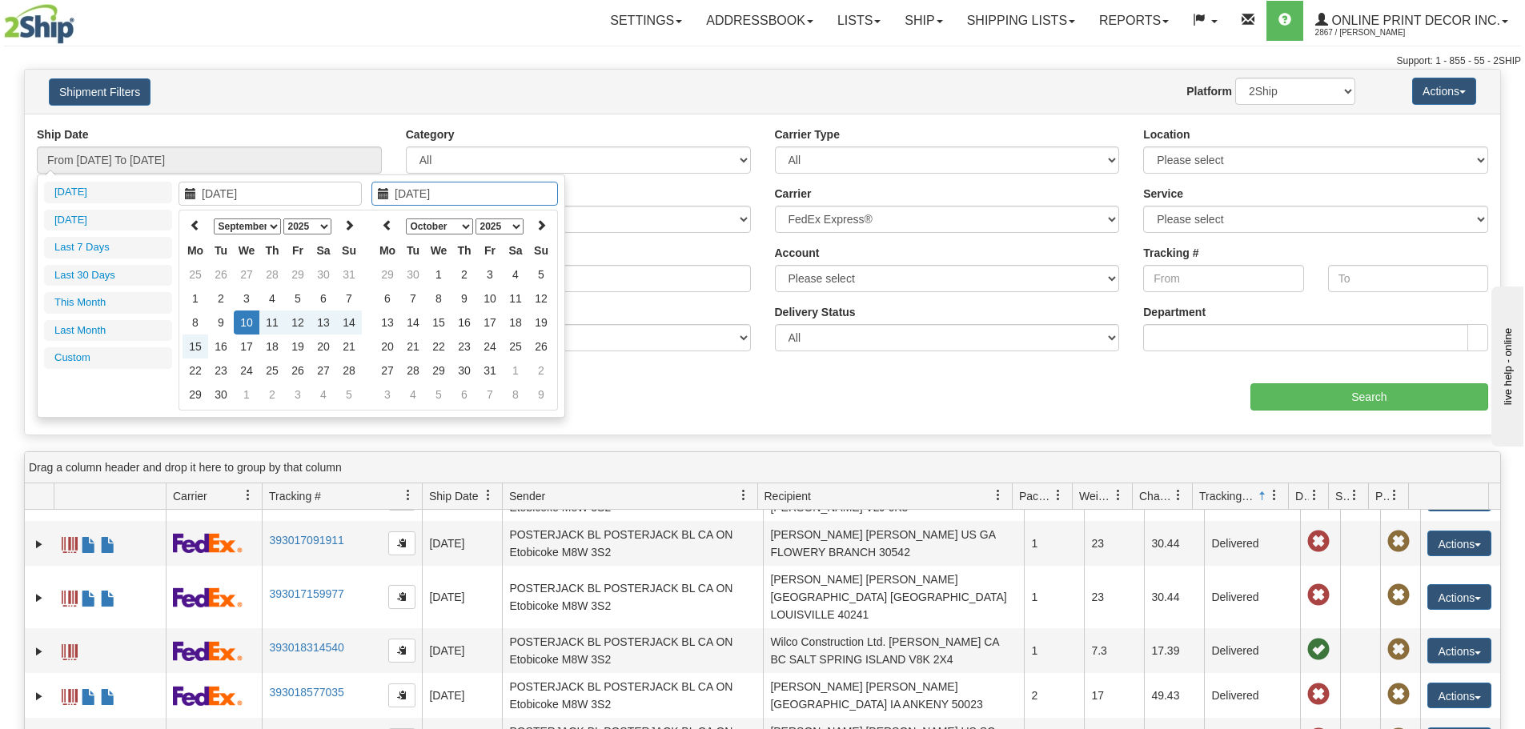
type input "09/10/2025"
click at [244, 322] on td "10" at bounding box center [247, 323] width 26 height 24
type input "From 09/10/2025 To 09/10/2025"
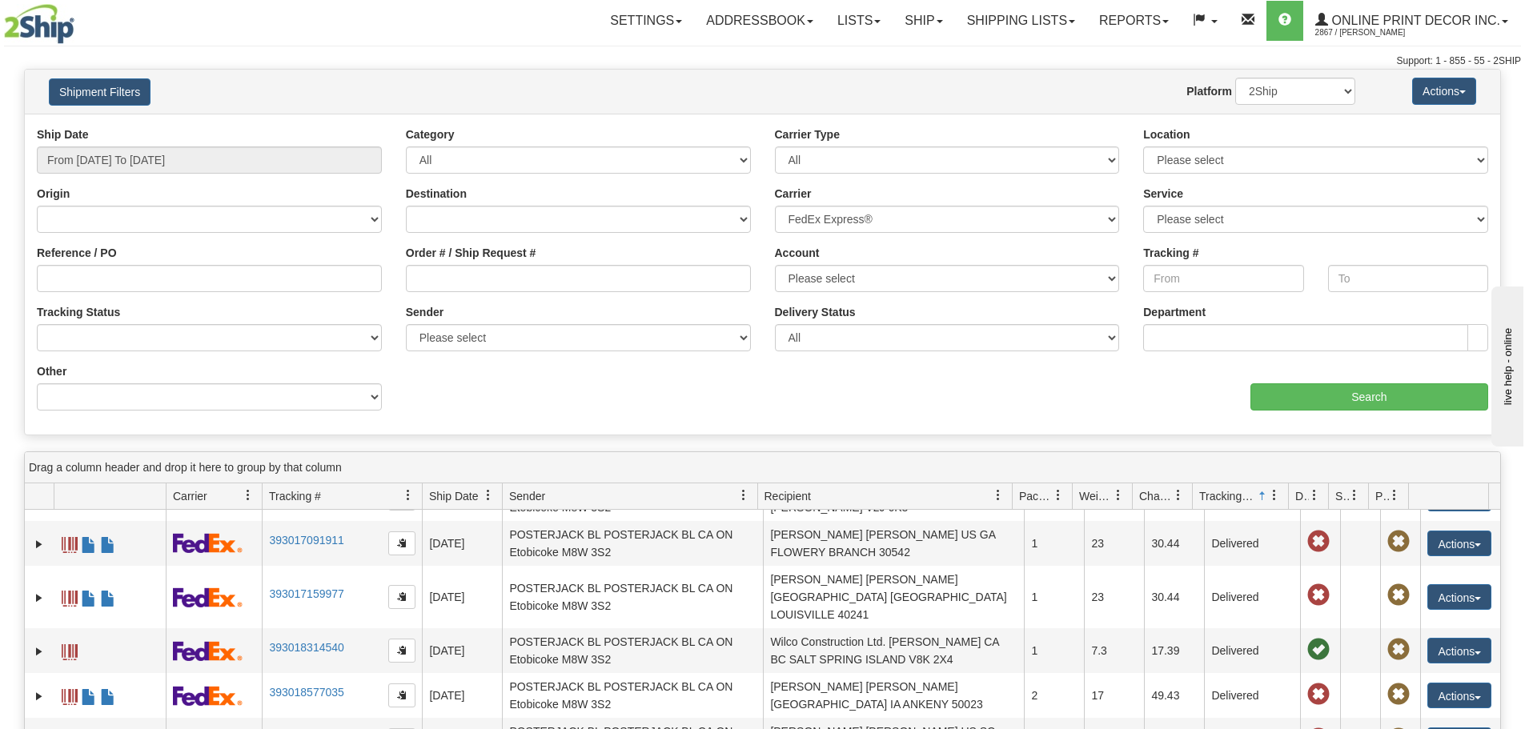
click at [1346, 415] on div "Ship Date From 09/10/2025 To 09/10/2025 Category All Inbound Outbound Carrier T…" at bounding box center [762, 274] width 1475 height 296
click at [1350, 397] on input "Search" at bounding box center [1369, 396] width 238 height 27
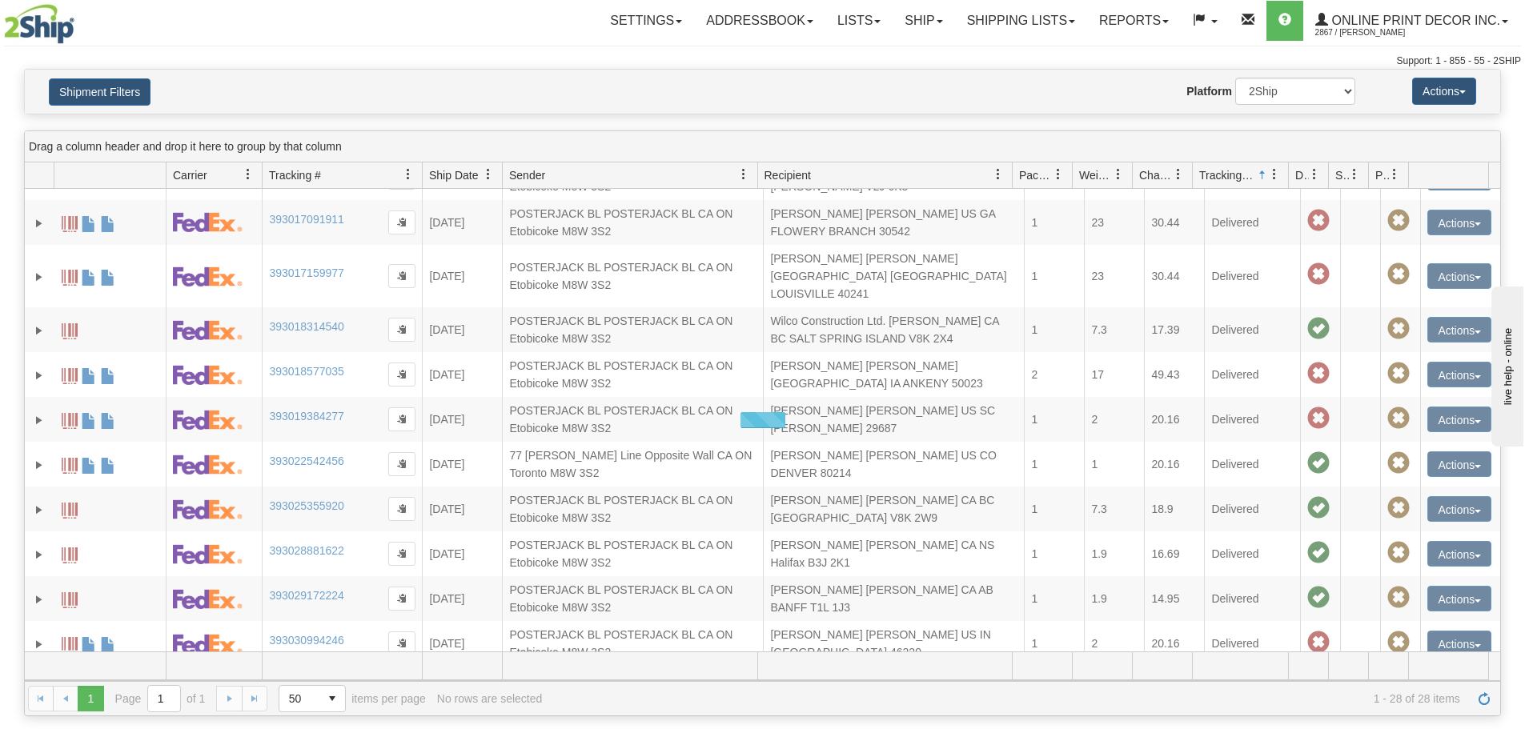
scroll to position [165, 0]
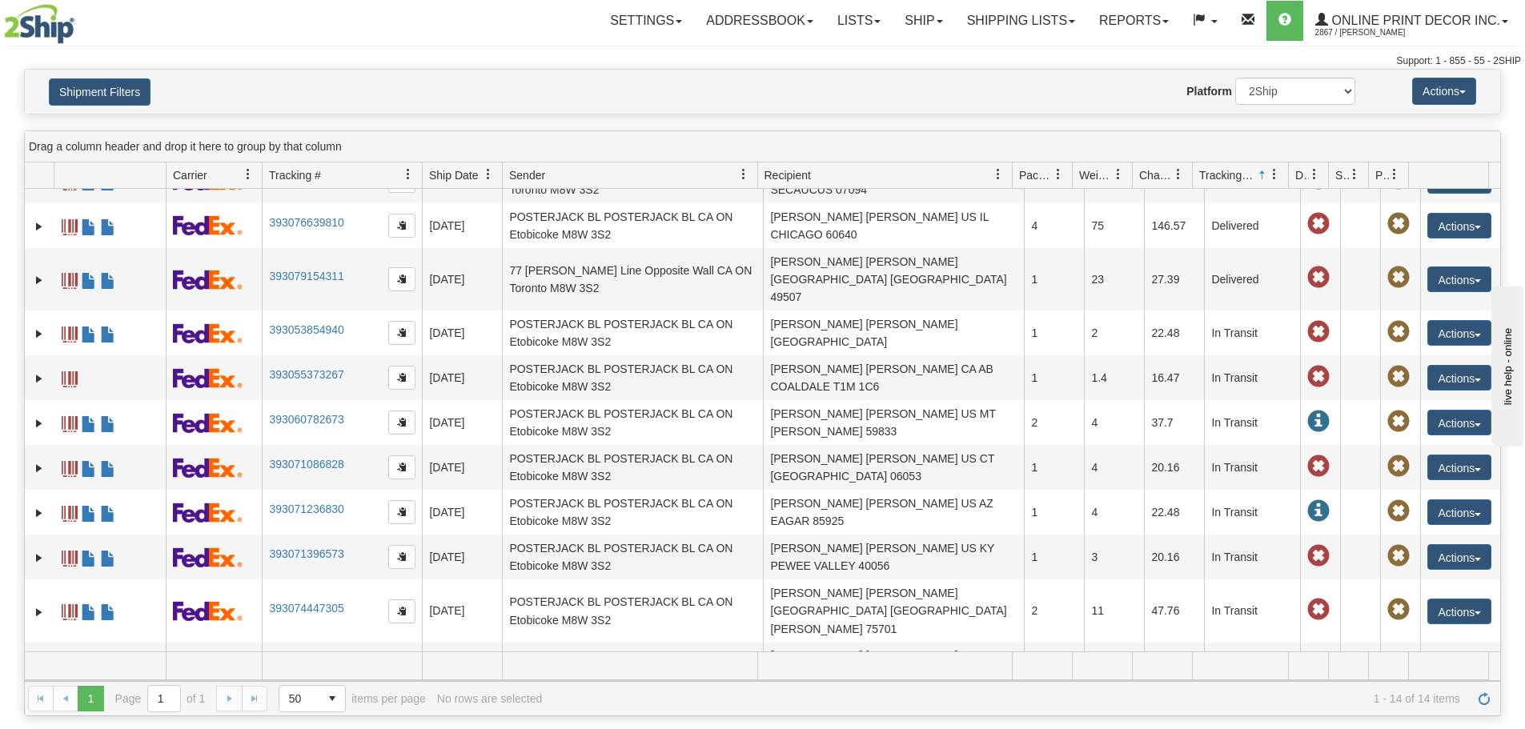
click at [1250, 175] on span "Tracking Status" at bounding box center [1227, 175] width 57 height 16
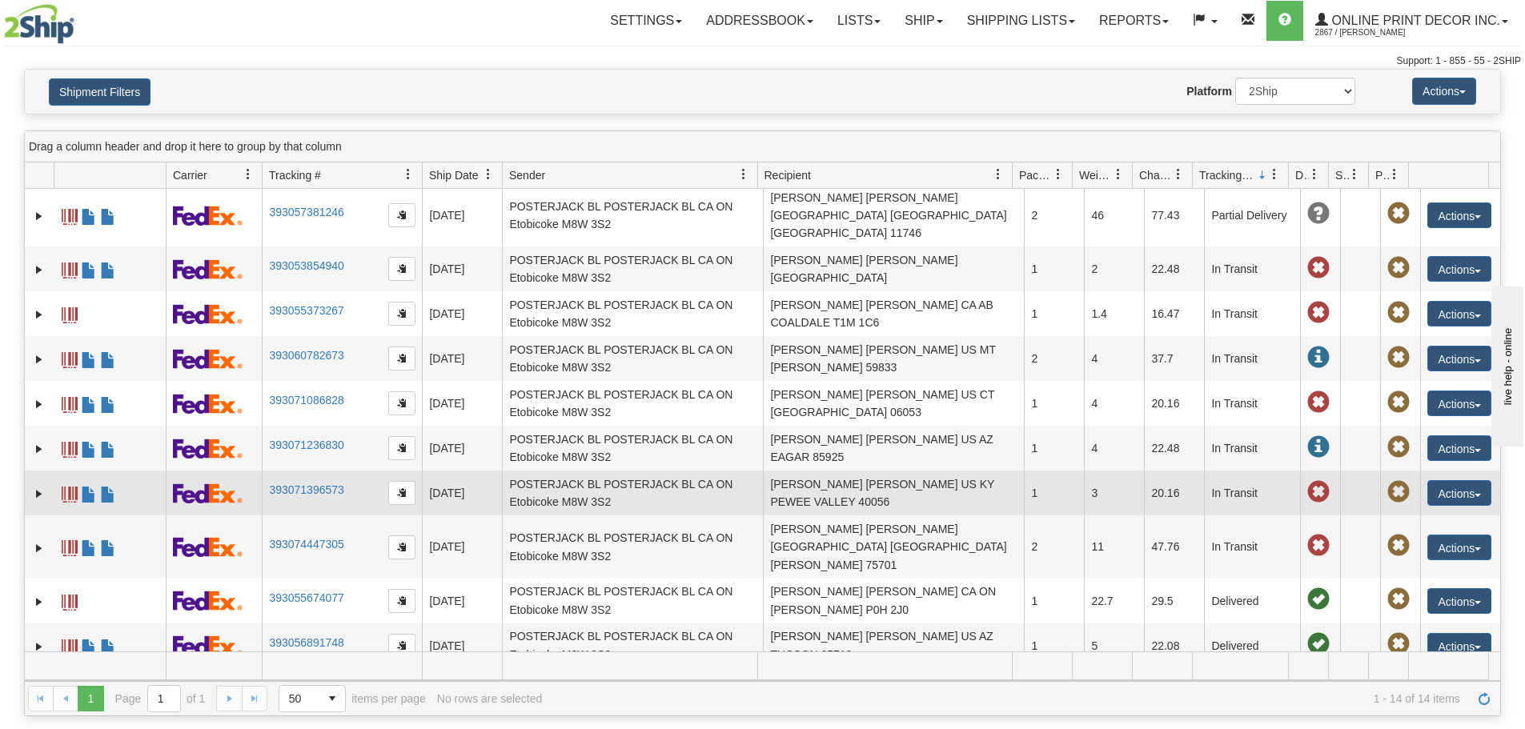
scroll to position [0, 0]
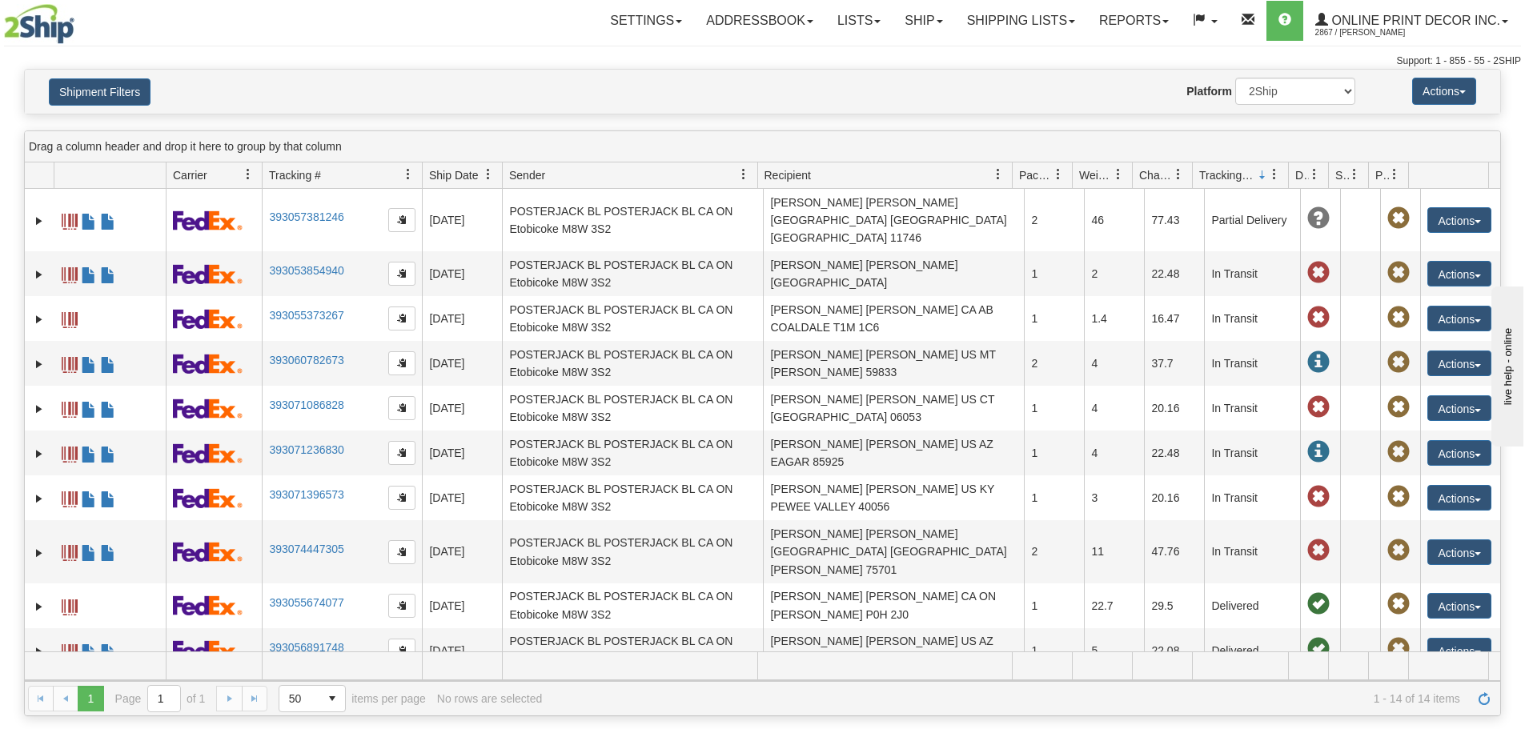
click at [1250, 179] on span "Tracking Status" at bounding box center [1227, 175] width 57 height 16
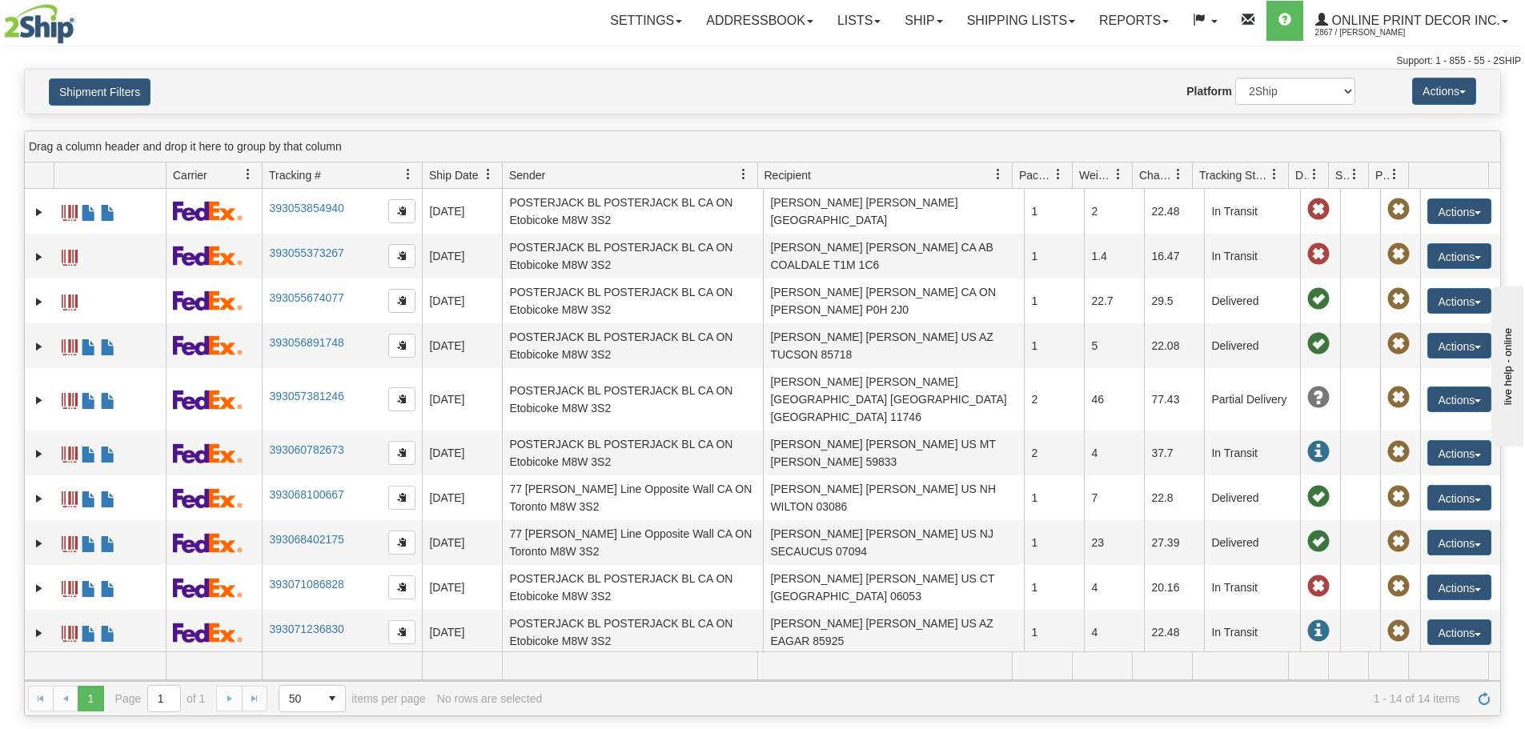
click at [1250, 179] on span "Tracking Status" at bounding box center [1234, 175] width 70 height 16
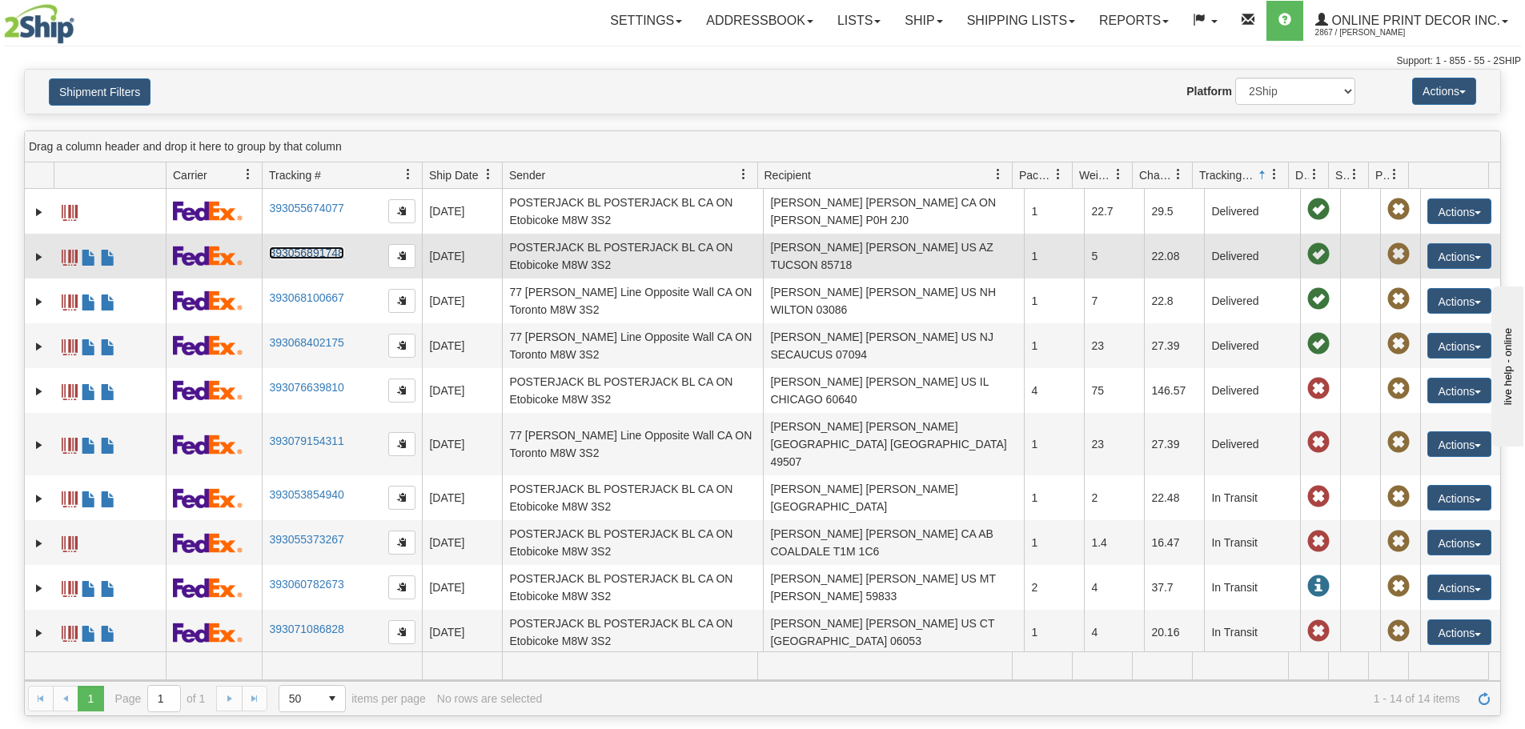
click at [309, 251] on link "393056891748" at bounding box center [306, 253] width 74 height 13
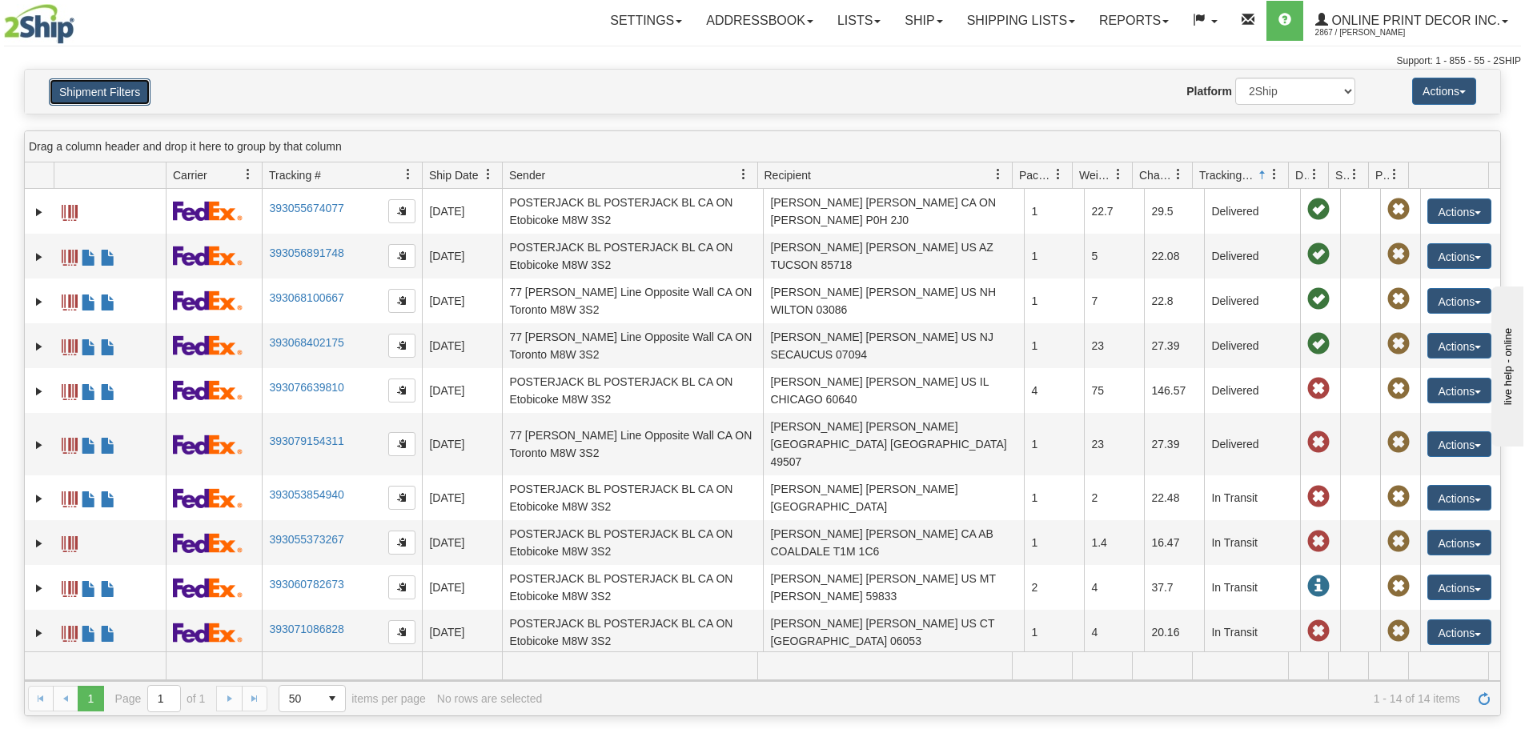
click at [146, 82] on button "Shipment Filters" at bounding box center [100, 91] width 102 height 27
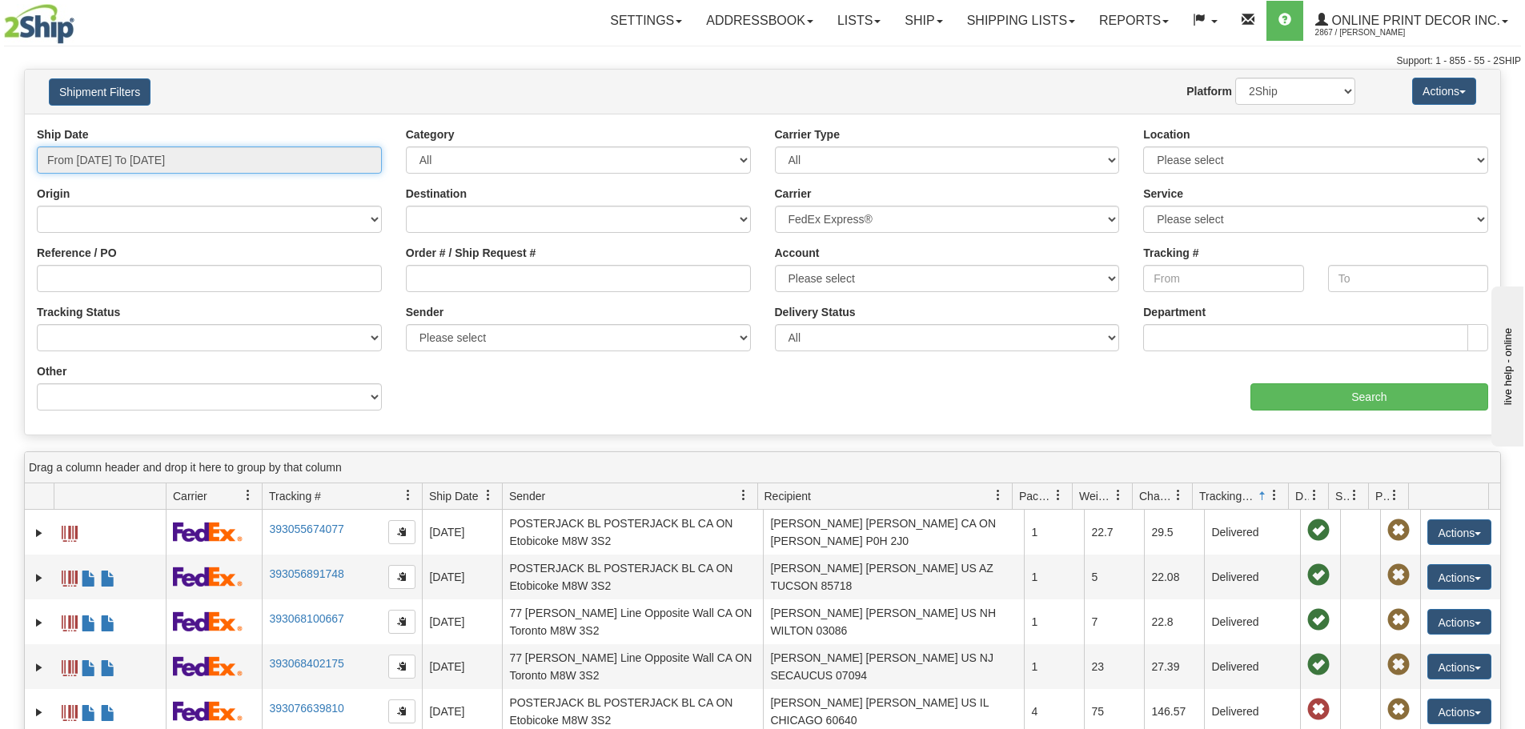
click at [174, 154] on input "From 09/10/2025 To 09/10/2025" at bounding box center [209, 159] width 345 height 27
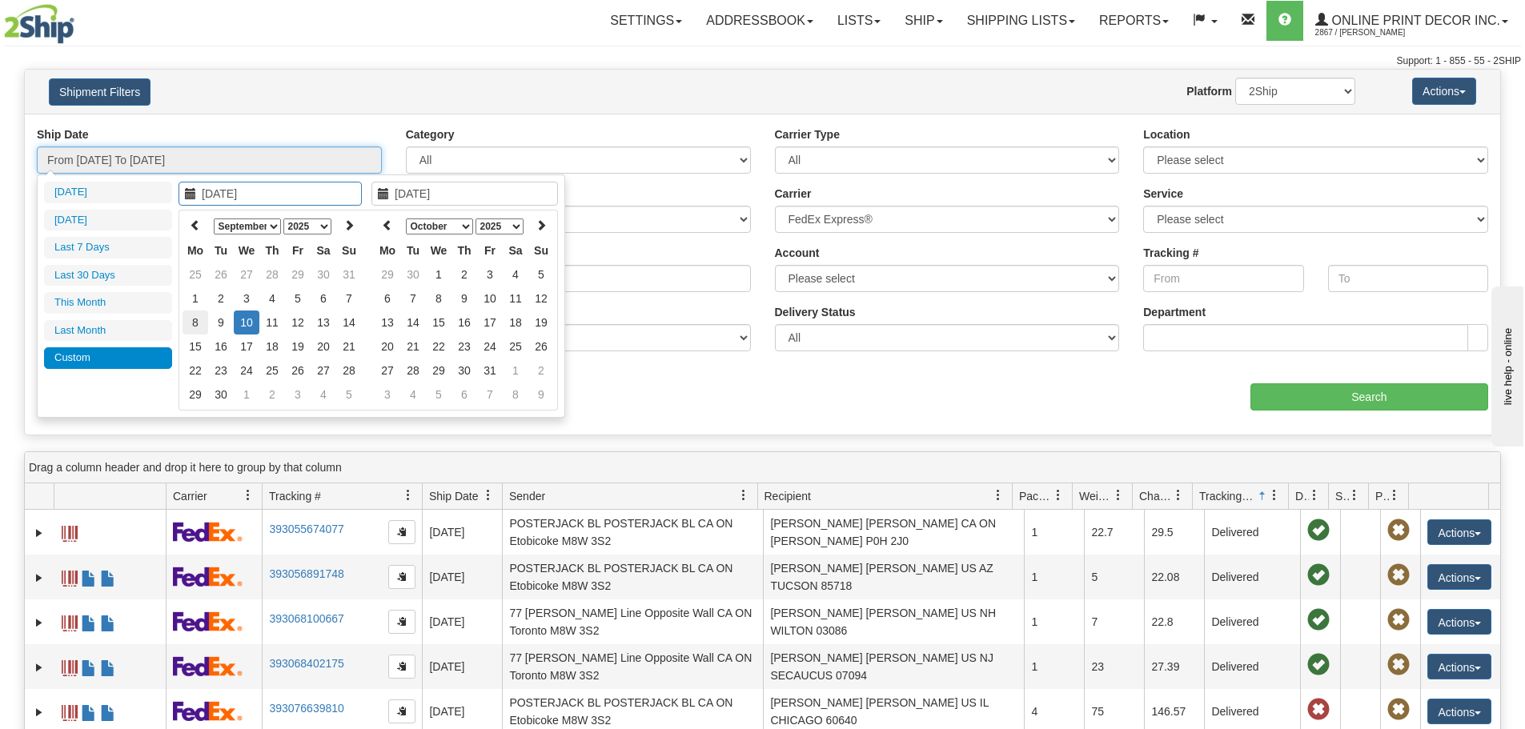
type input "09/08/2025"
click at [203, 319] on td "8" at bounding box center [196, 323] width 26 height 24
type input "09/08/2025"
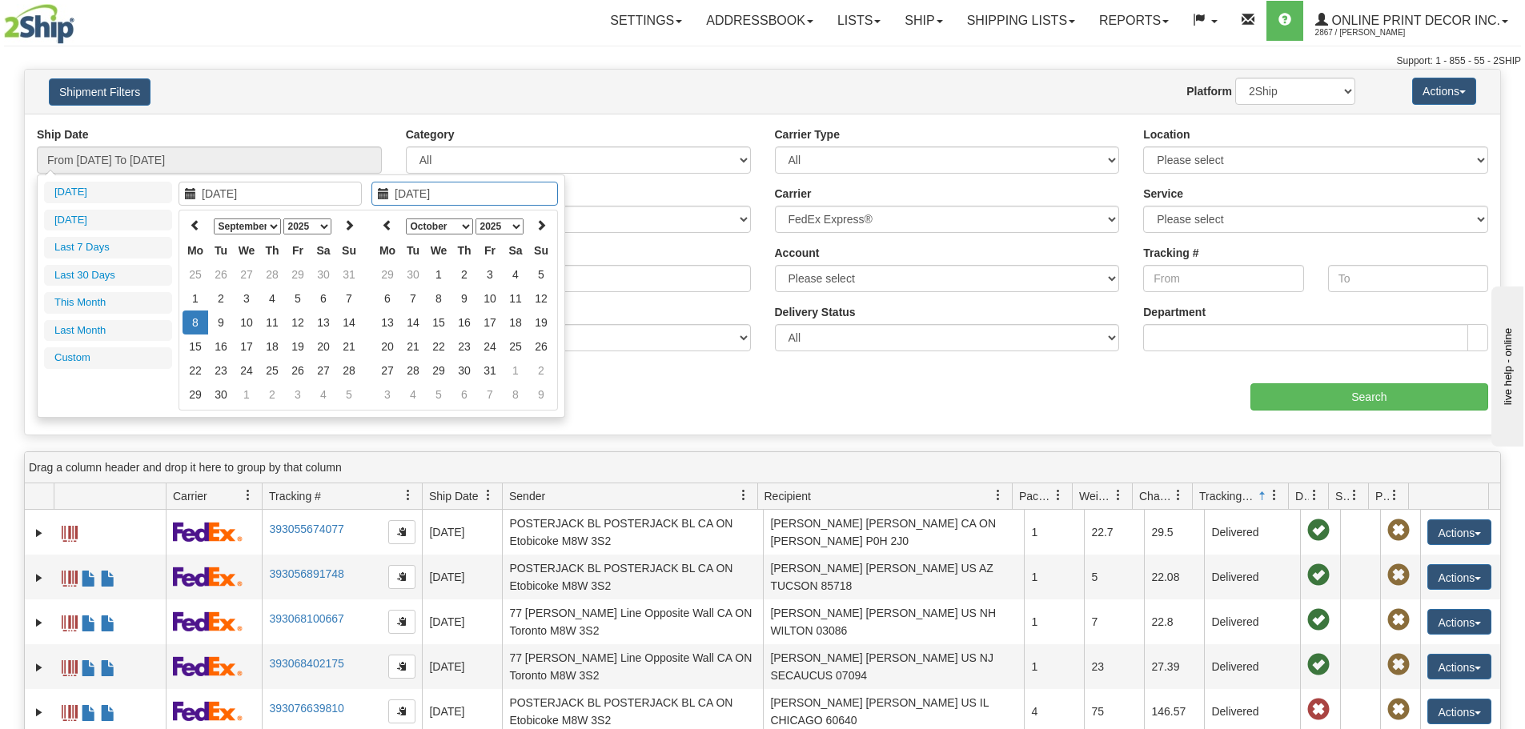
click at [203, 319] on td "8" at bounding box center [196, 323] width 26 height 24
type input "From 09/08/2025 To 09/08/2025"
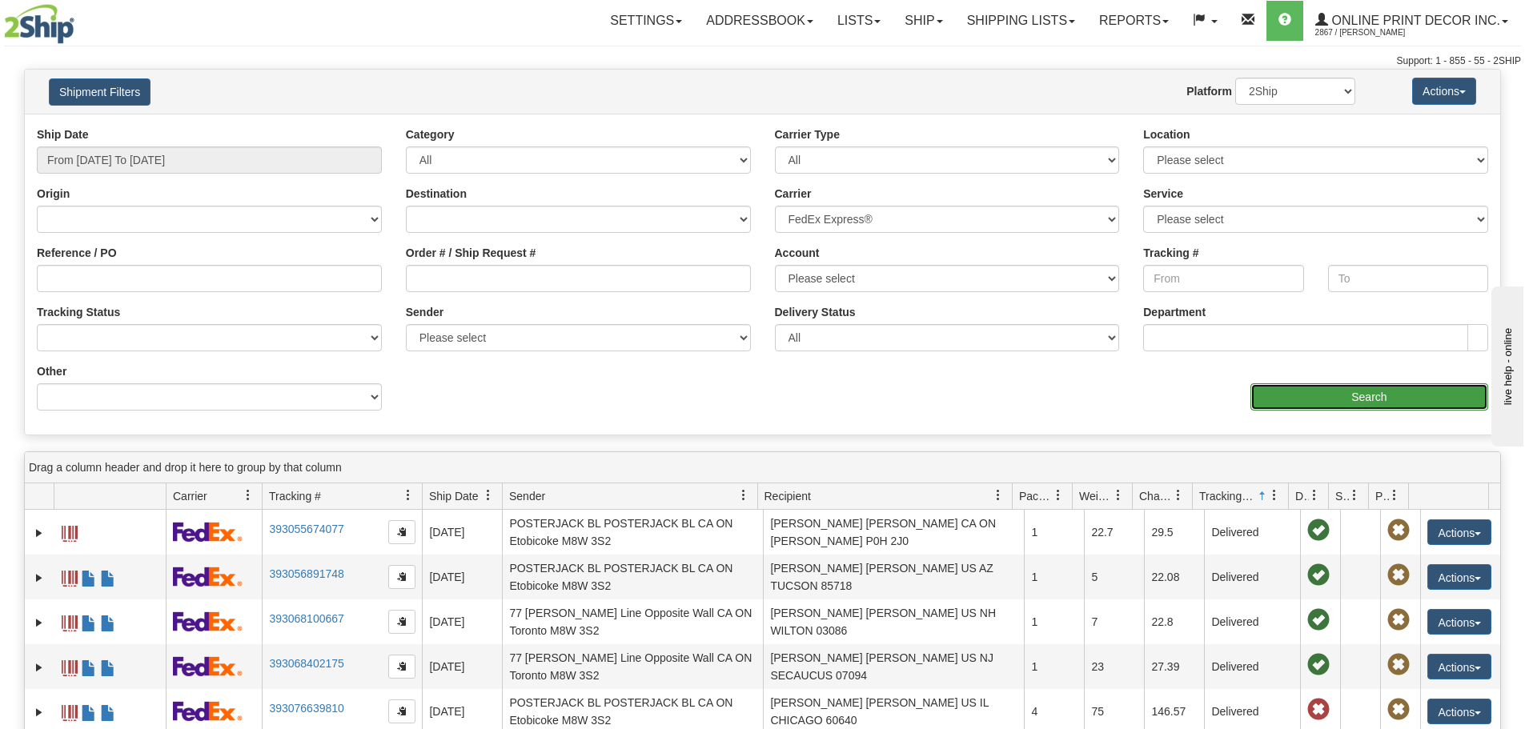
click at [1370, 403] on input "Search" at bounding box center [1369, 396] width 238 height 27
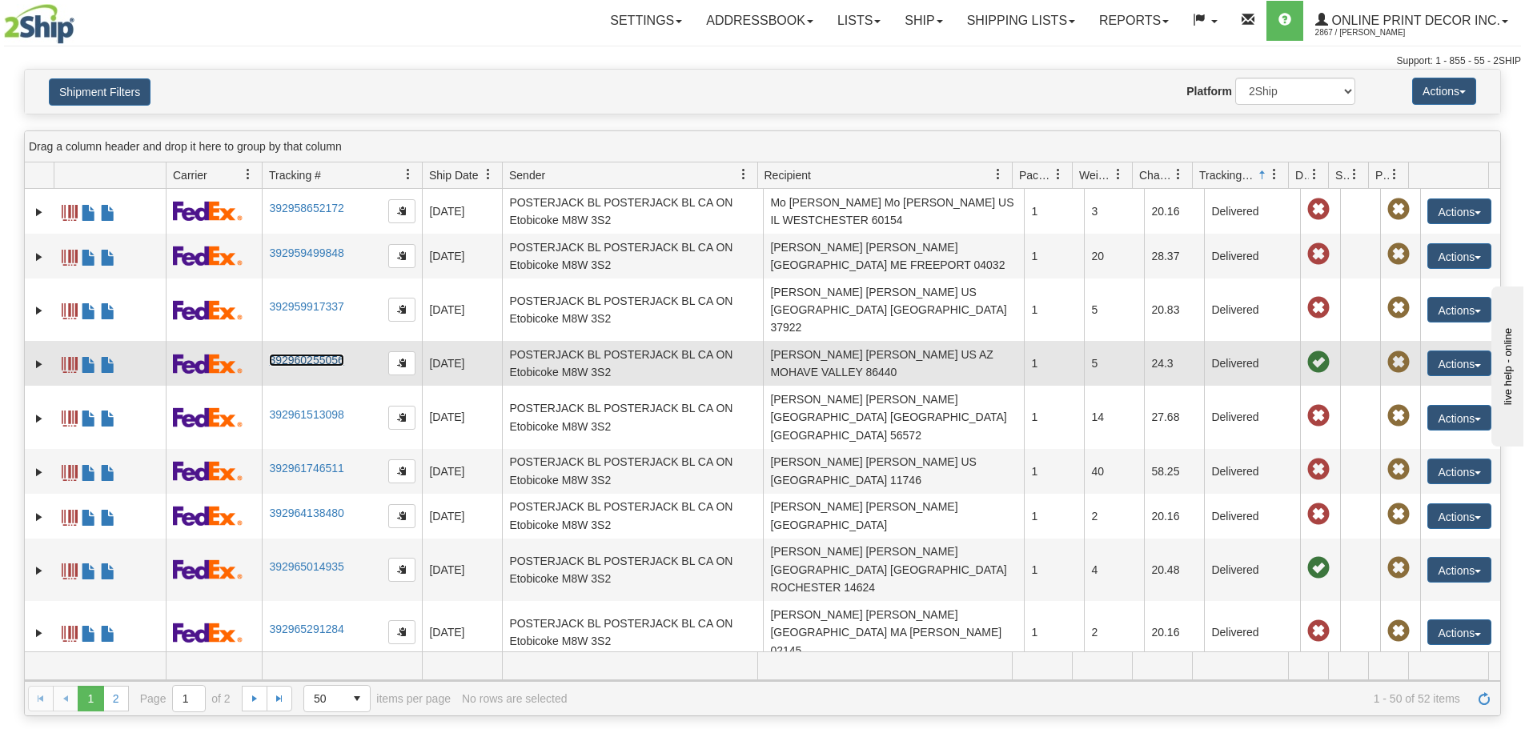
click at [320, 354] on link "392960255056" at bounding box center [306, 360] width 74 height 13
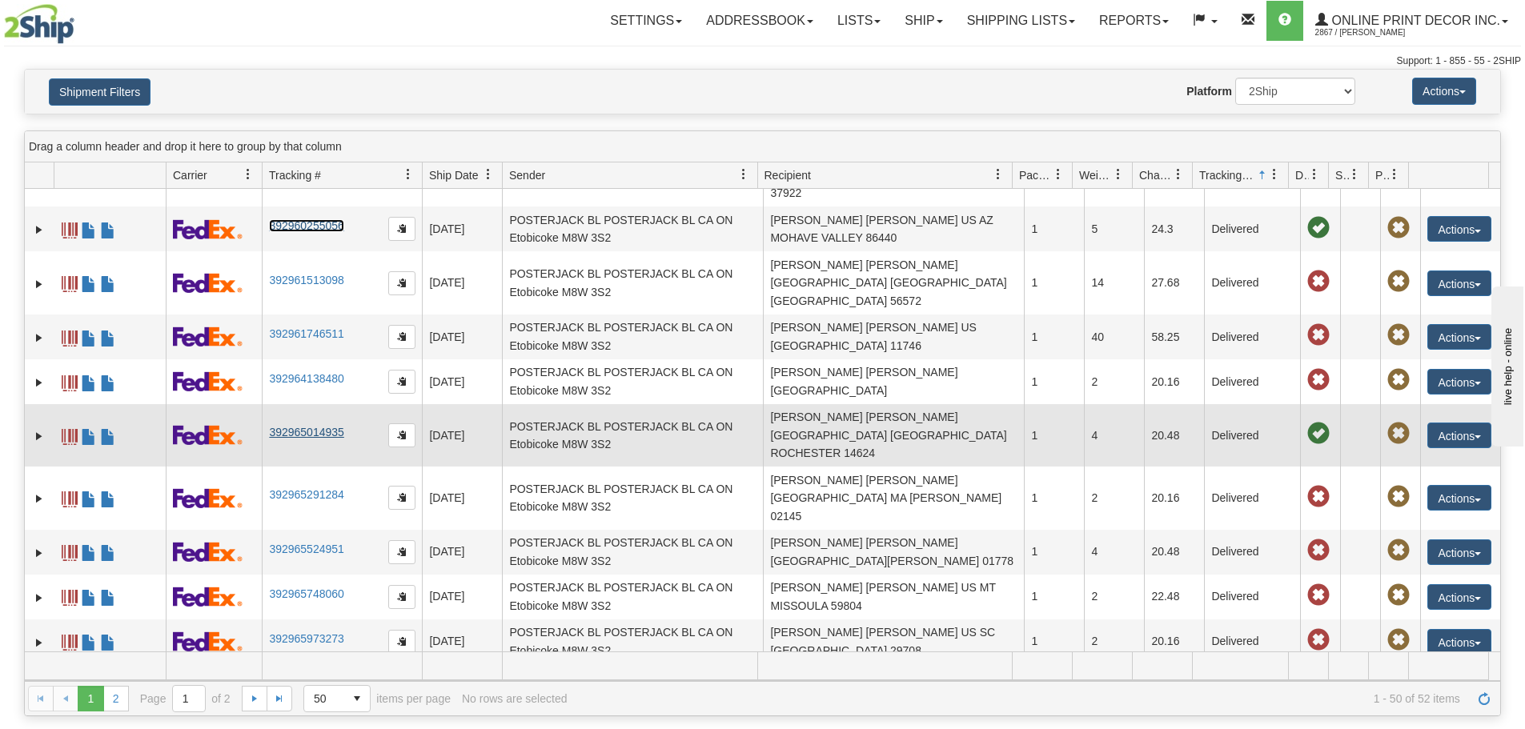
scroll to position [240, 0]
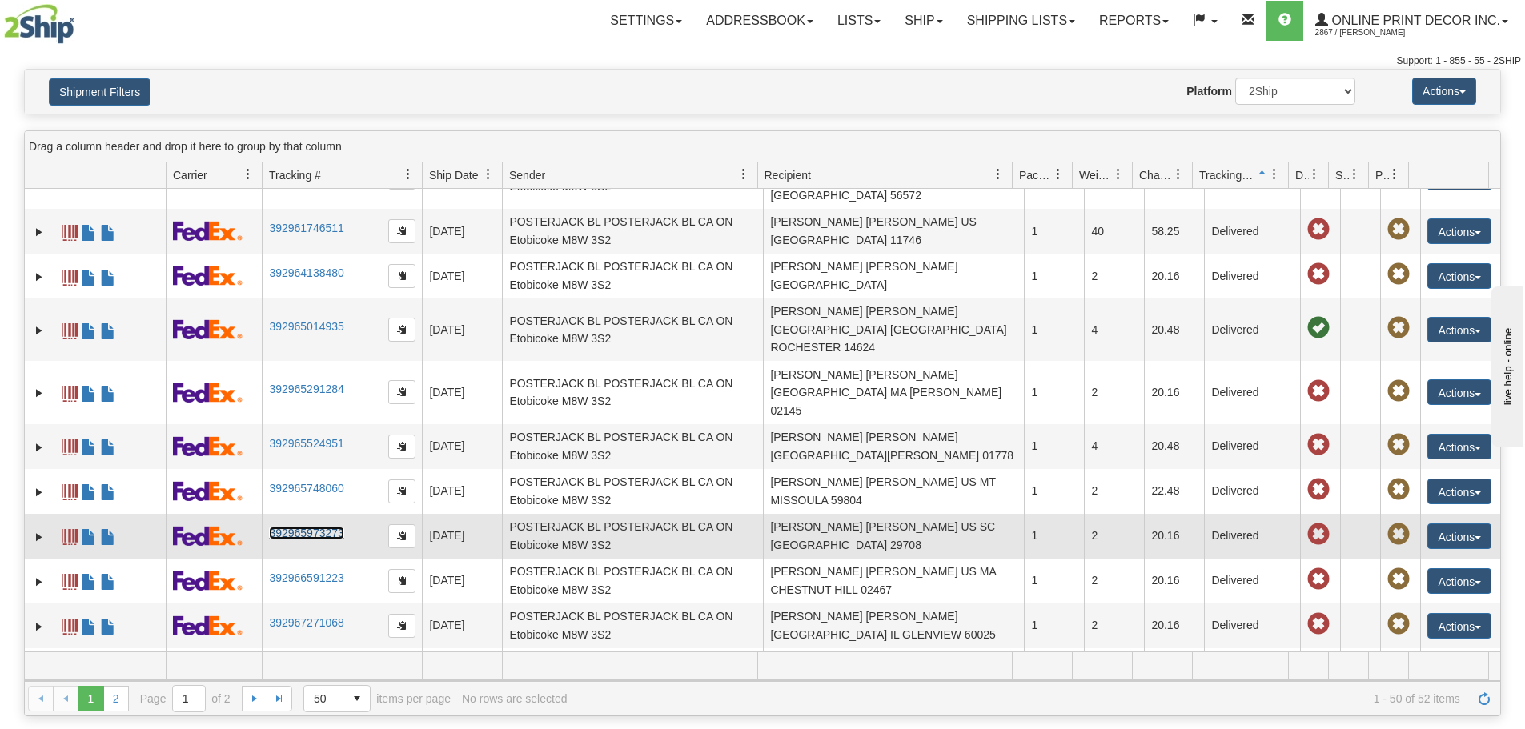
click at [292, 527] on link "392965973273" at bounding box center [306, 533] width 74 height 13
